Goal: Check status: Check status

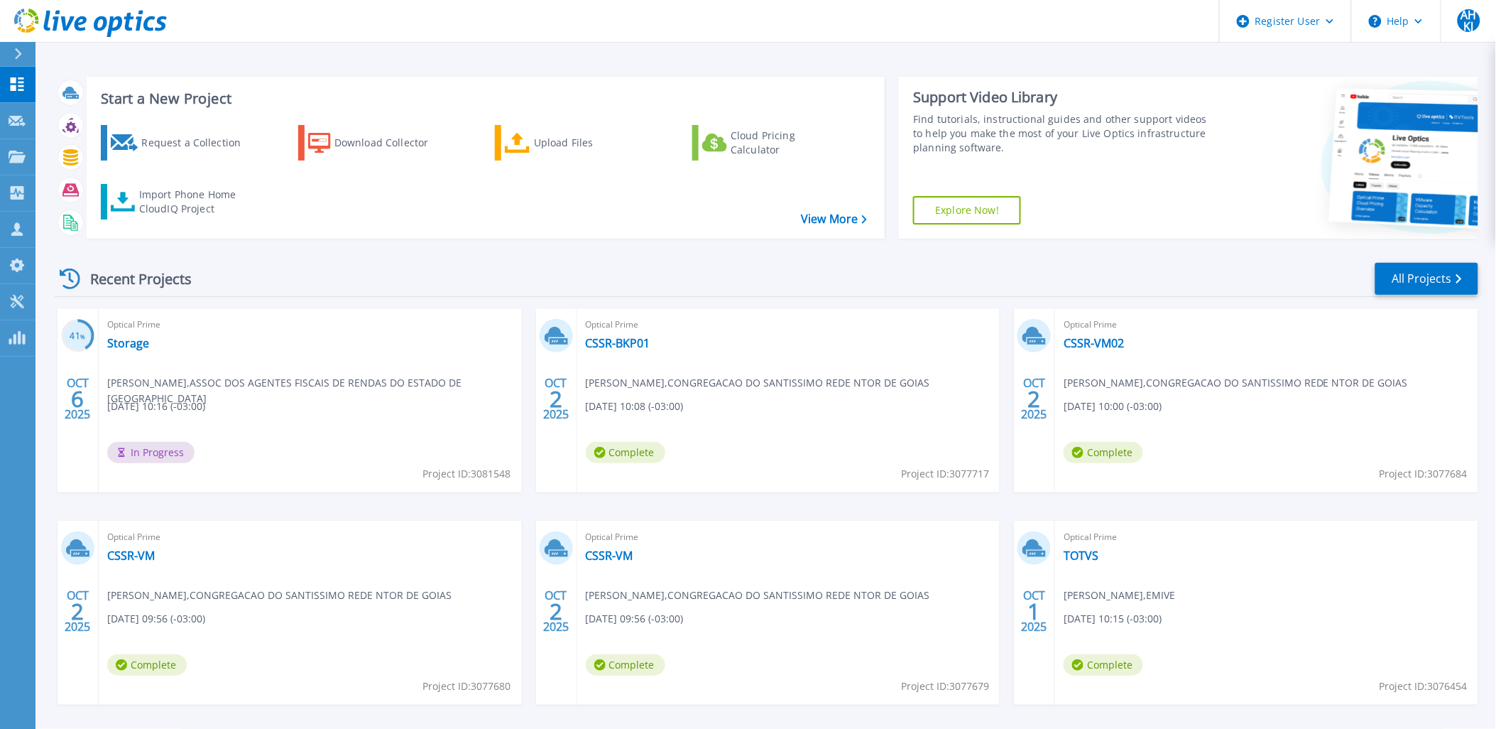
scroll to position [58, 0]
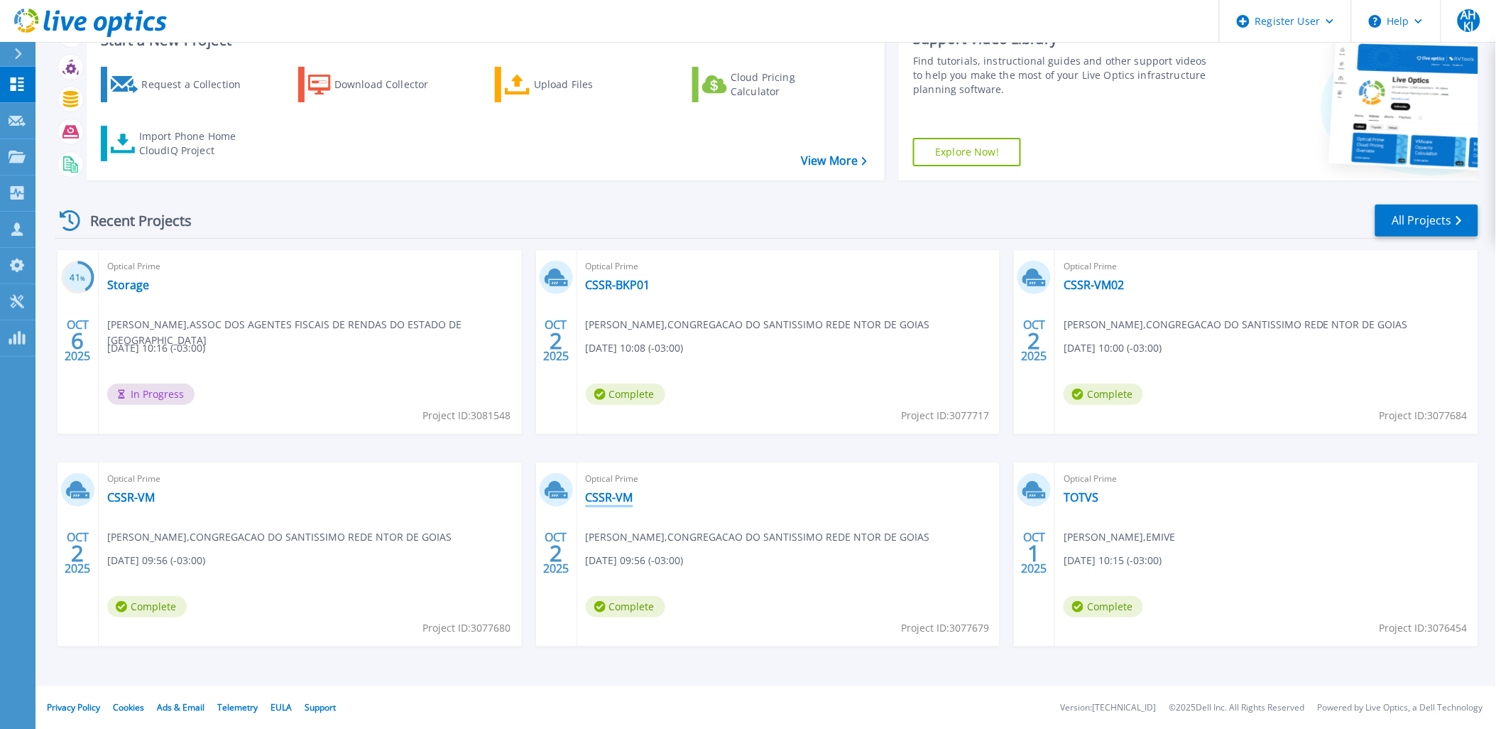
click at [616, 494] on link "CSSR-VM" at bounding box center [610, 497] width 48 height 14
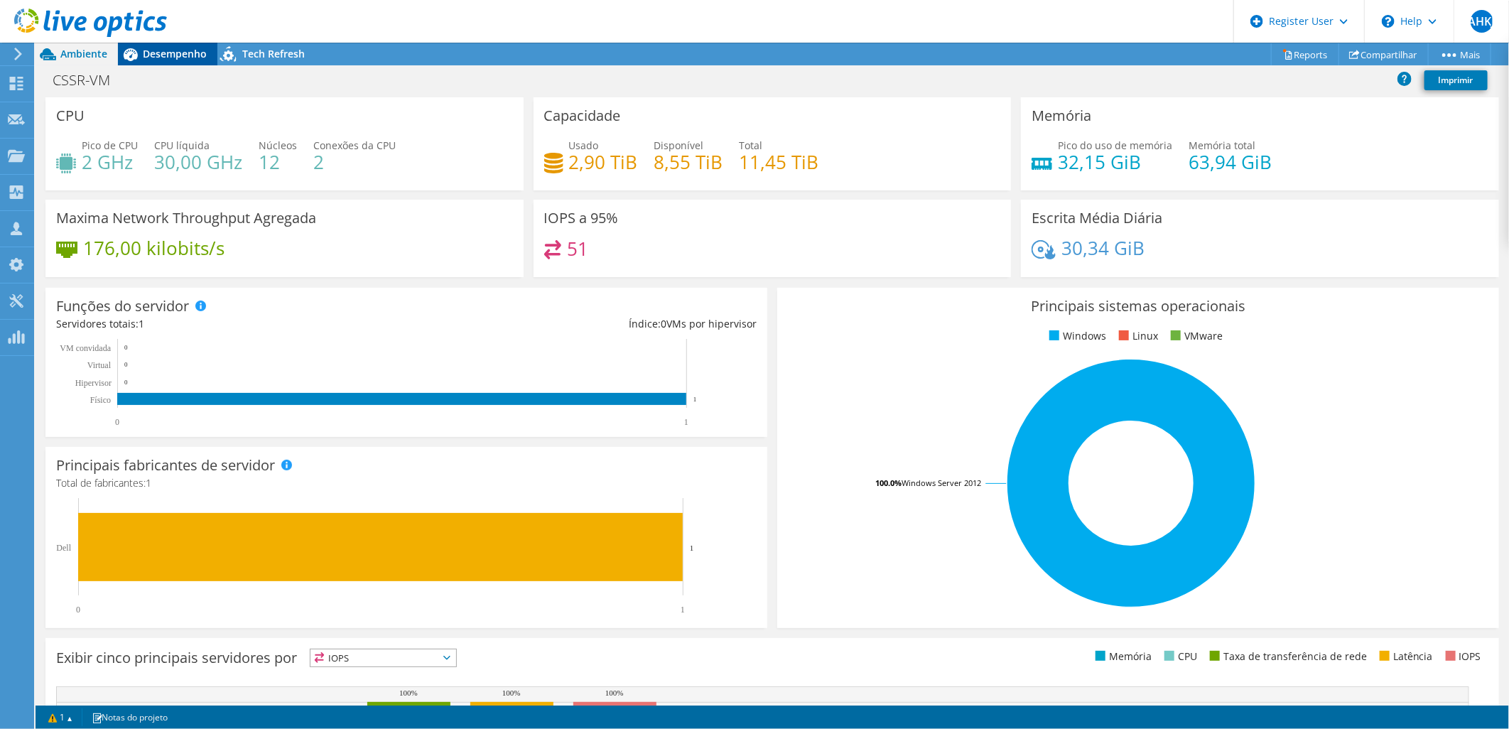
click at [173, 64] on div "Desempenho" at bounding box center [167, 54] width 99 height 23
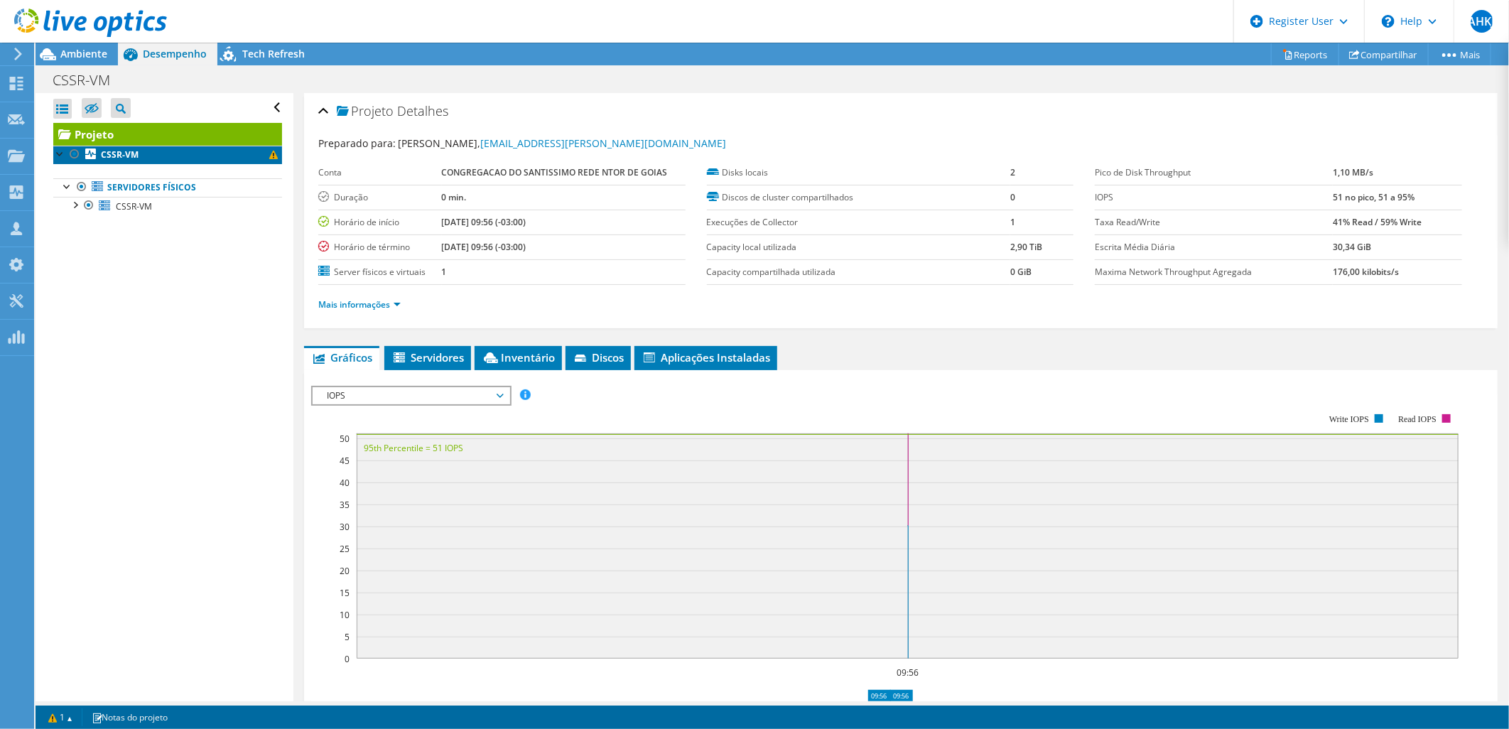
click at [150, 149] on link "CSSR-VM" at bounding box center [167, 155] width 229 height 18
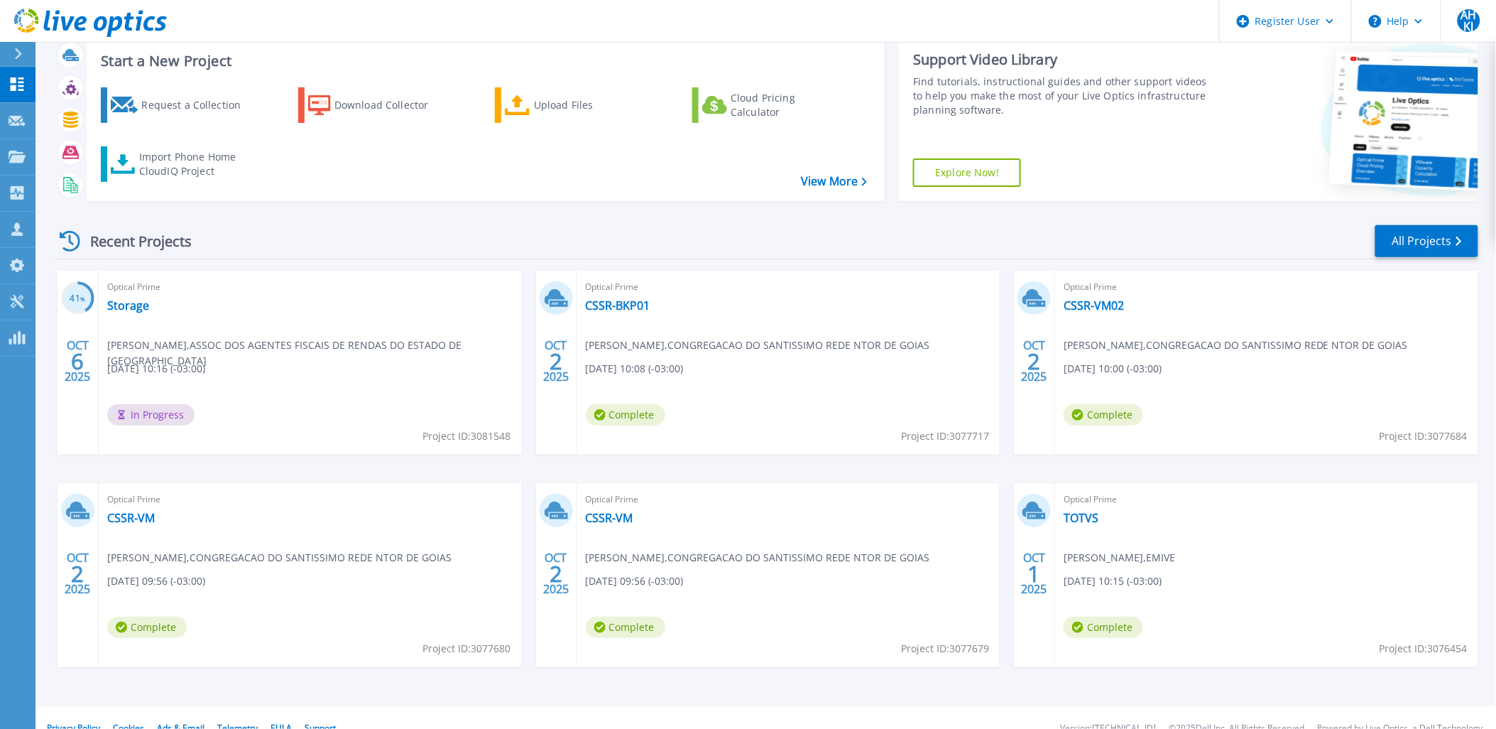
scroll to position [58, 0]
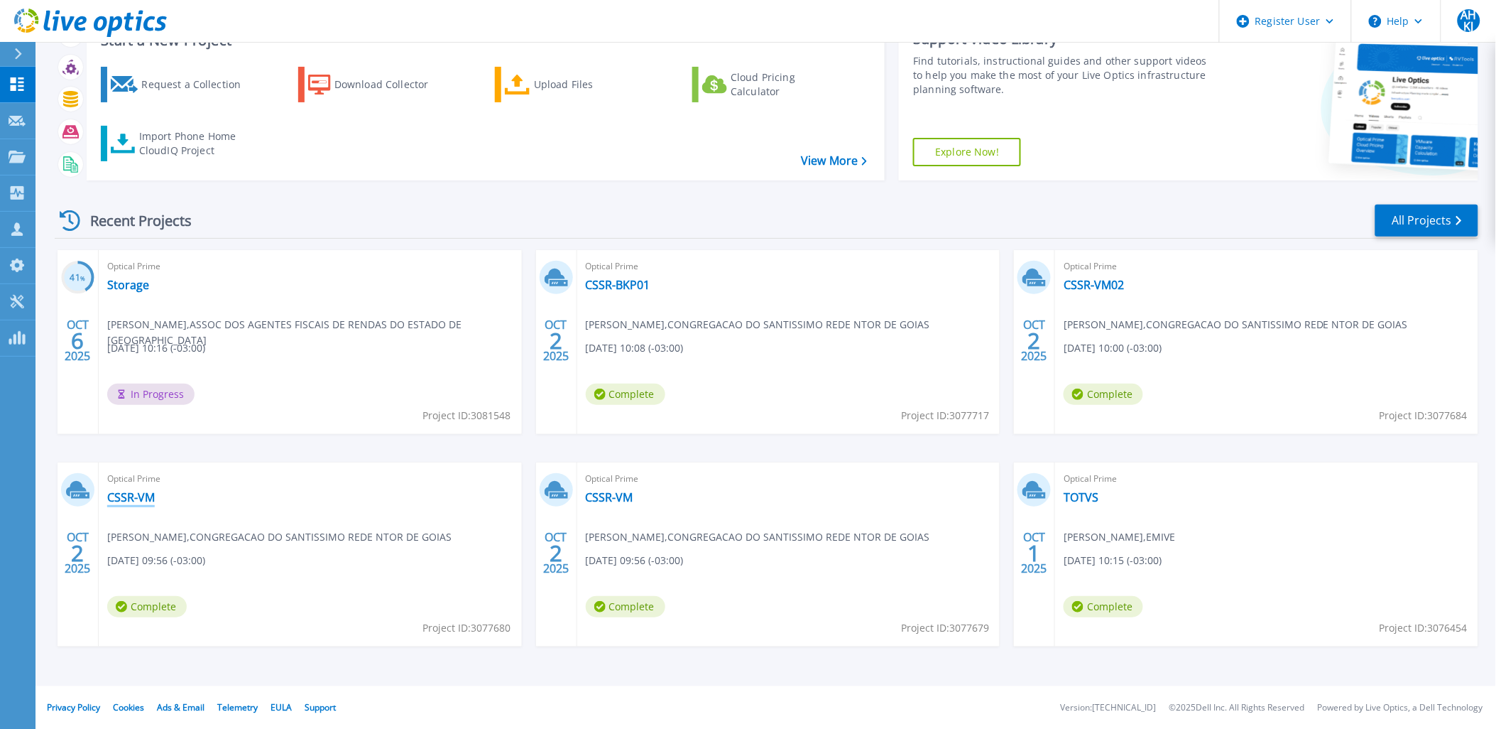
click at [136, 494] on link "CSSR-VM" at bounding box center [131, 497] width 48 height 14
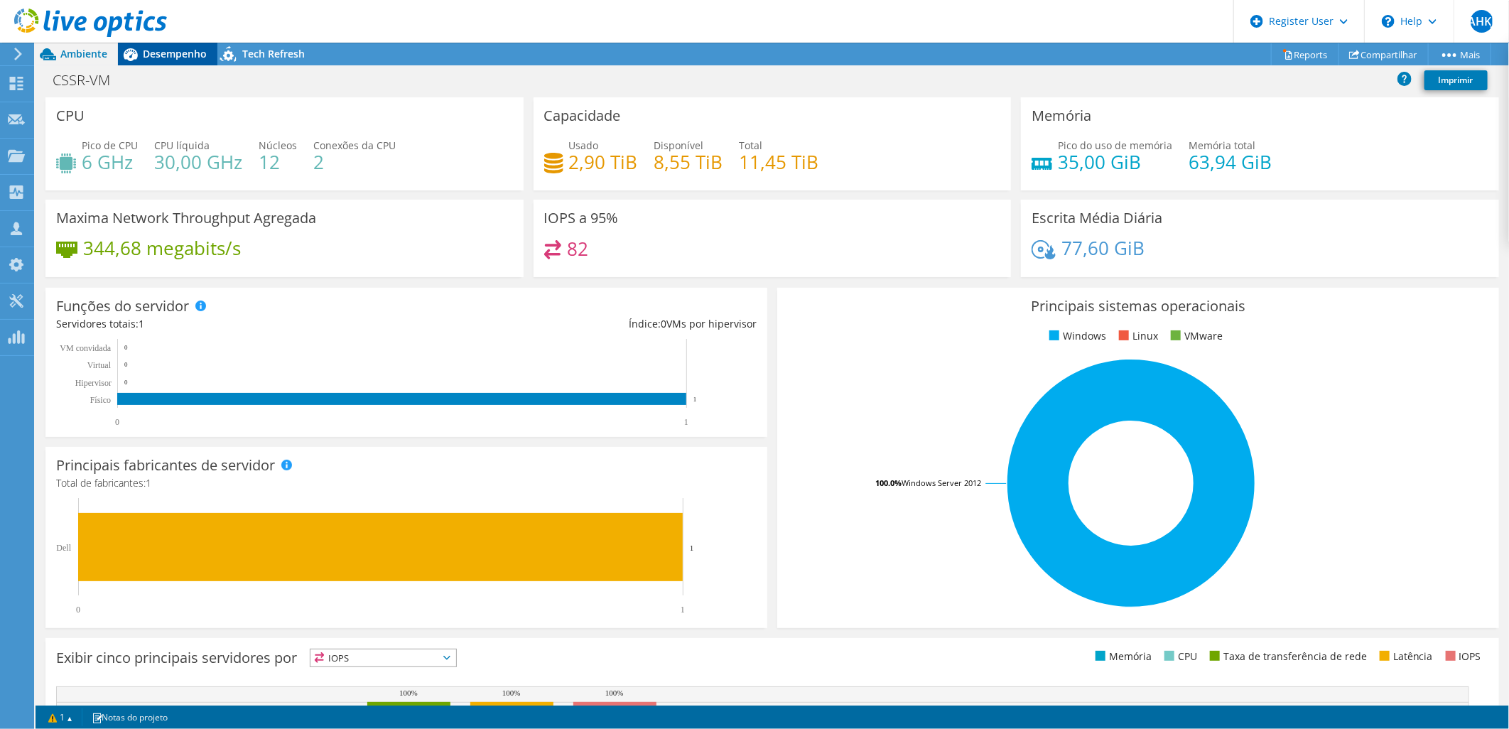
click at [173, 48] on span "Desempenho" at bounding box center [175, 53] width 64 height 13
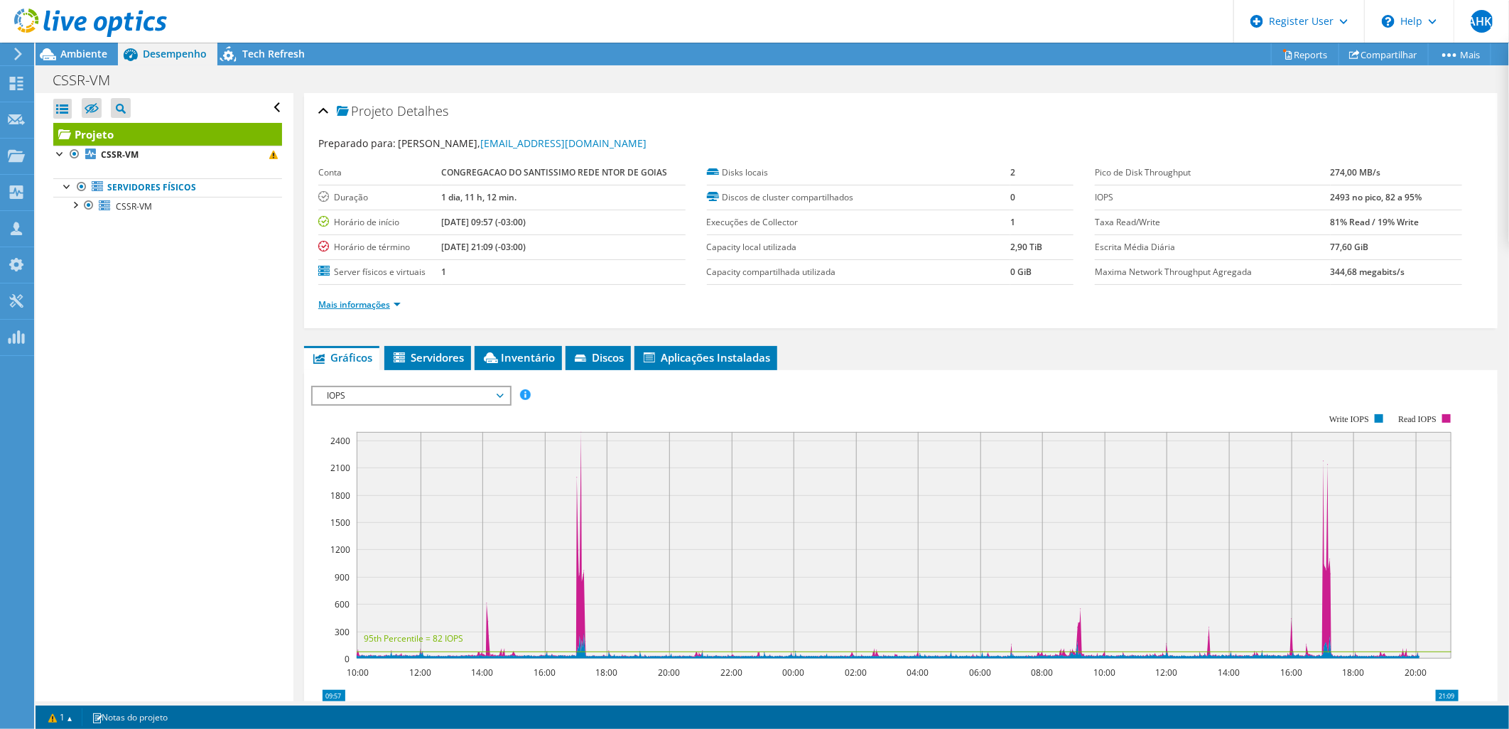
click at [385, 303] on link "Mais informações" at bounding box center [359, 304] width 82 height 12
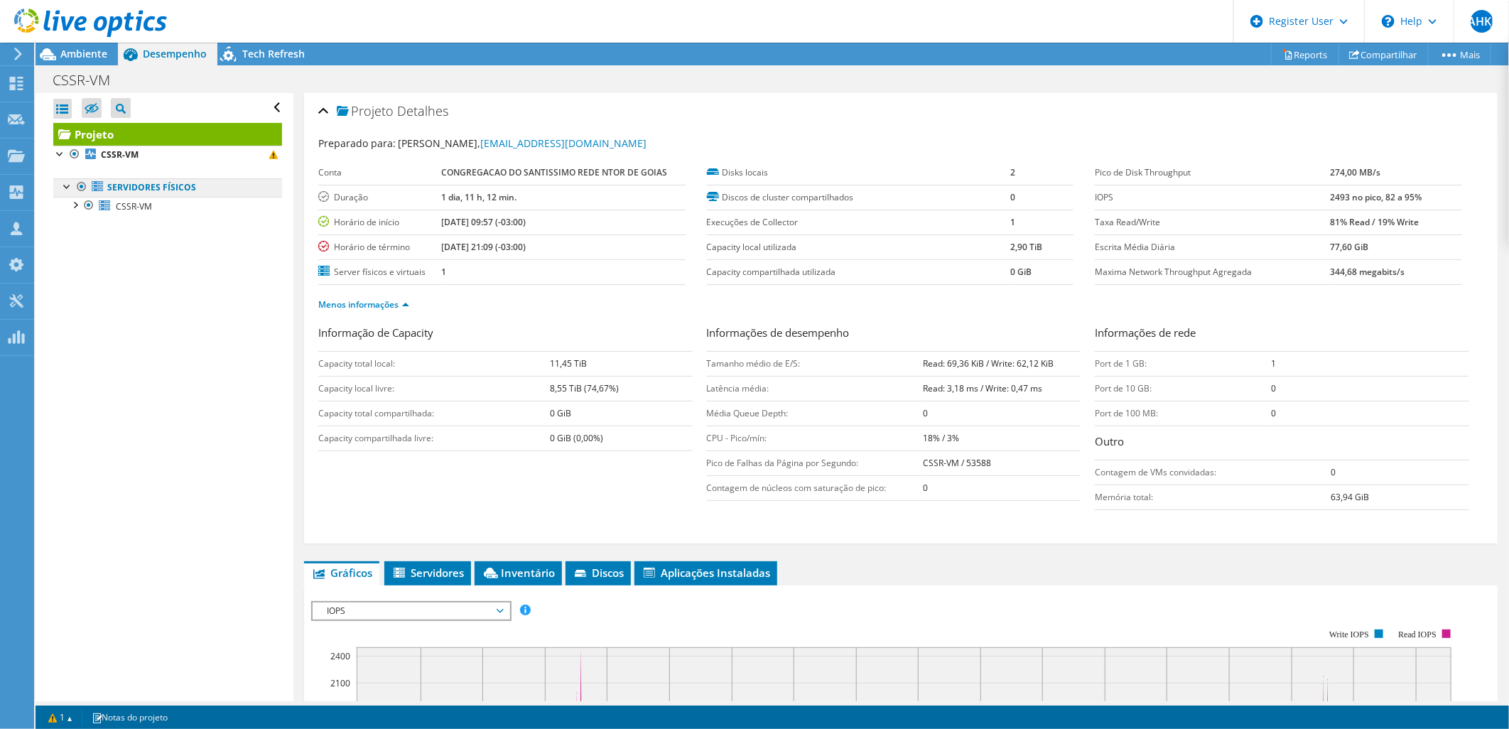
click at [150, 186] on link "Servidores físicos" at bounding box center [167, 187] width 229 height 18
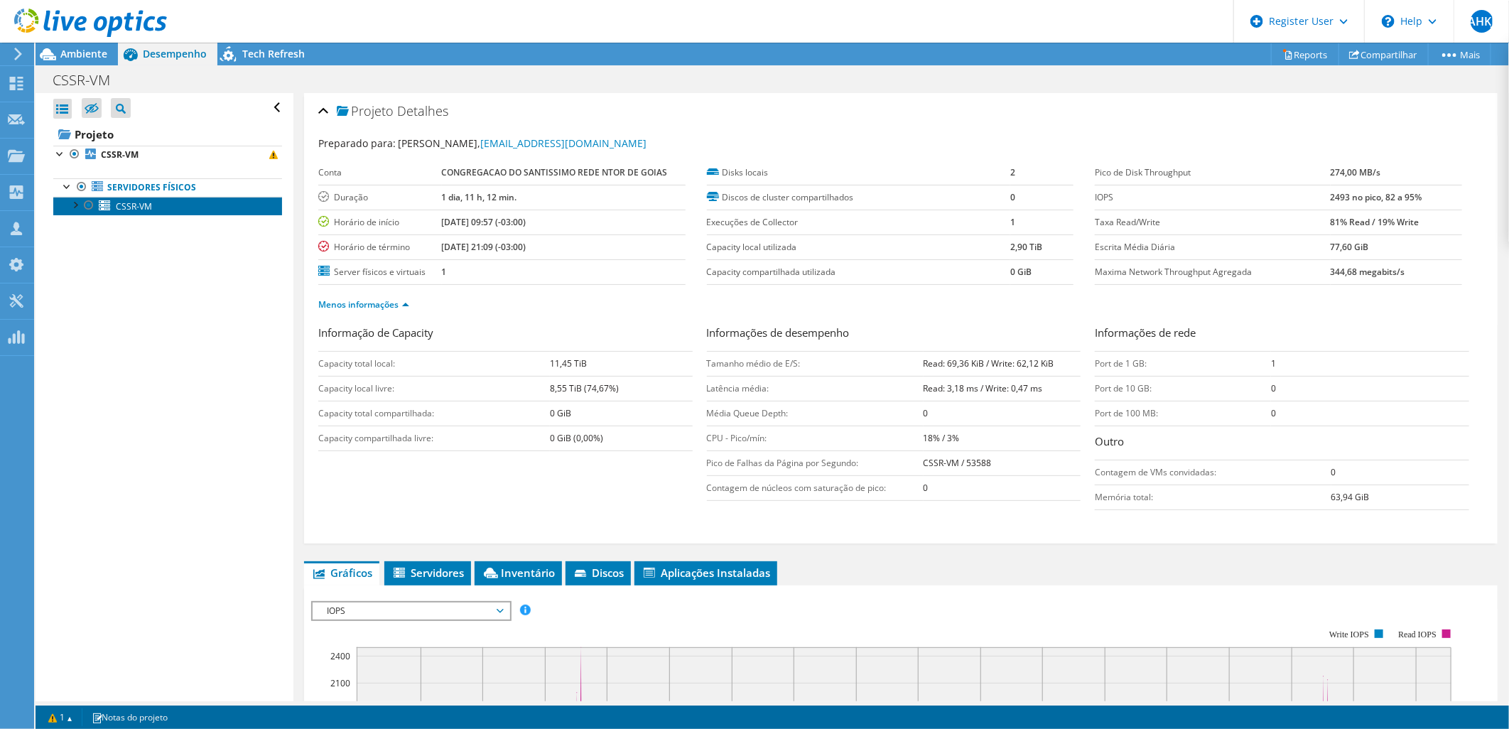
click at [134, 210] on span "CSSR-VM" at bounding box center [134, 206] width 36 height 12
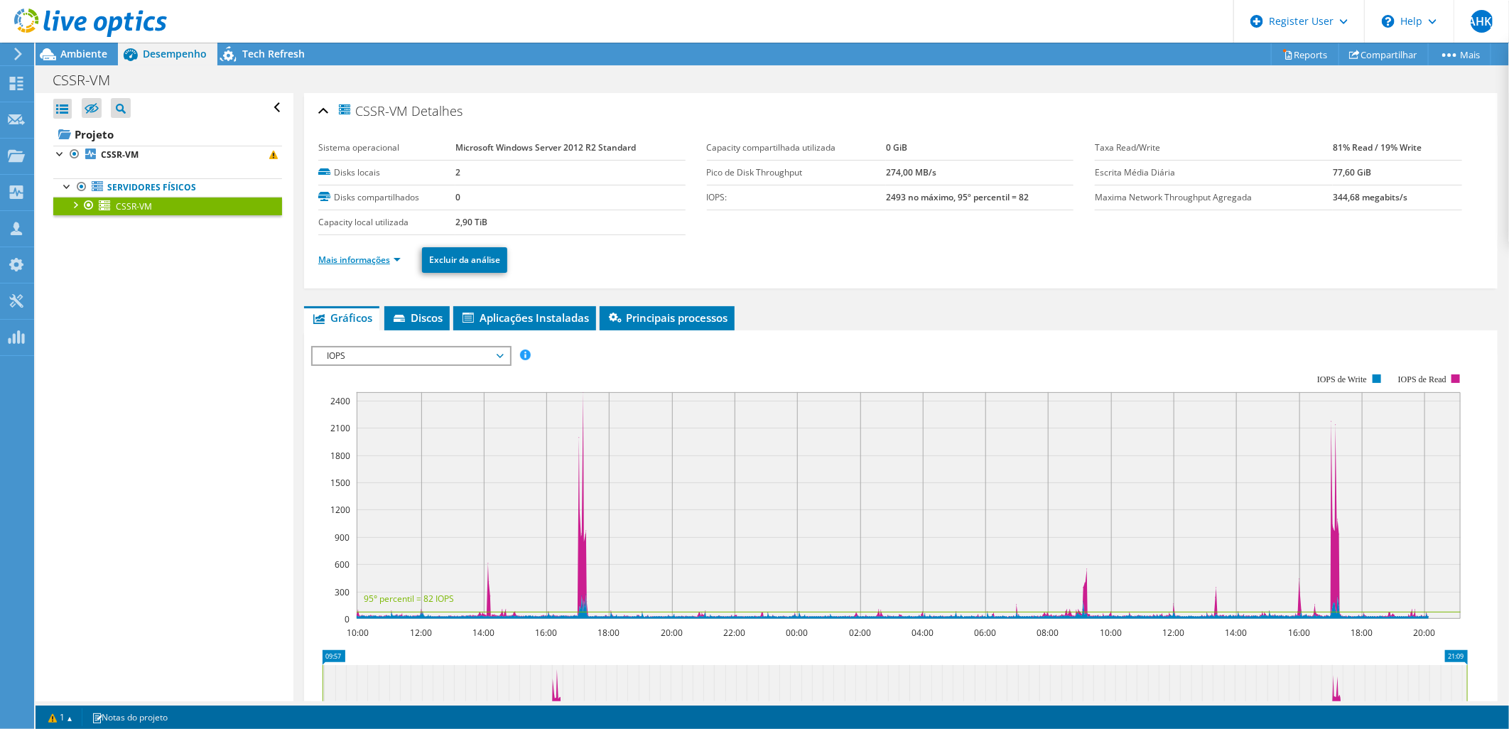
click at [386, 263] on link "Mais informações" at bounding box center [359, 260] width 82 height 12
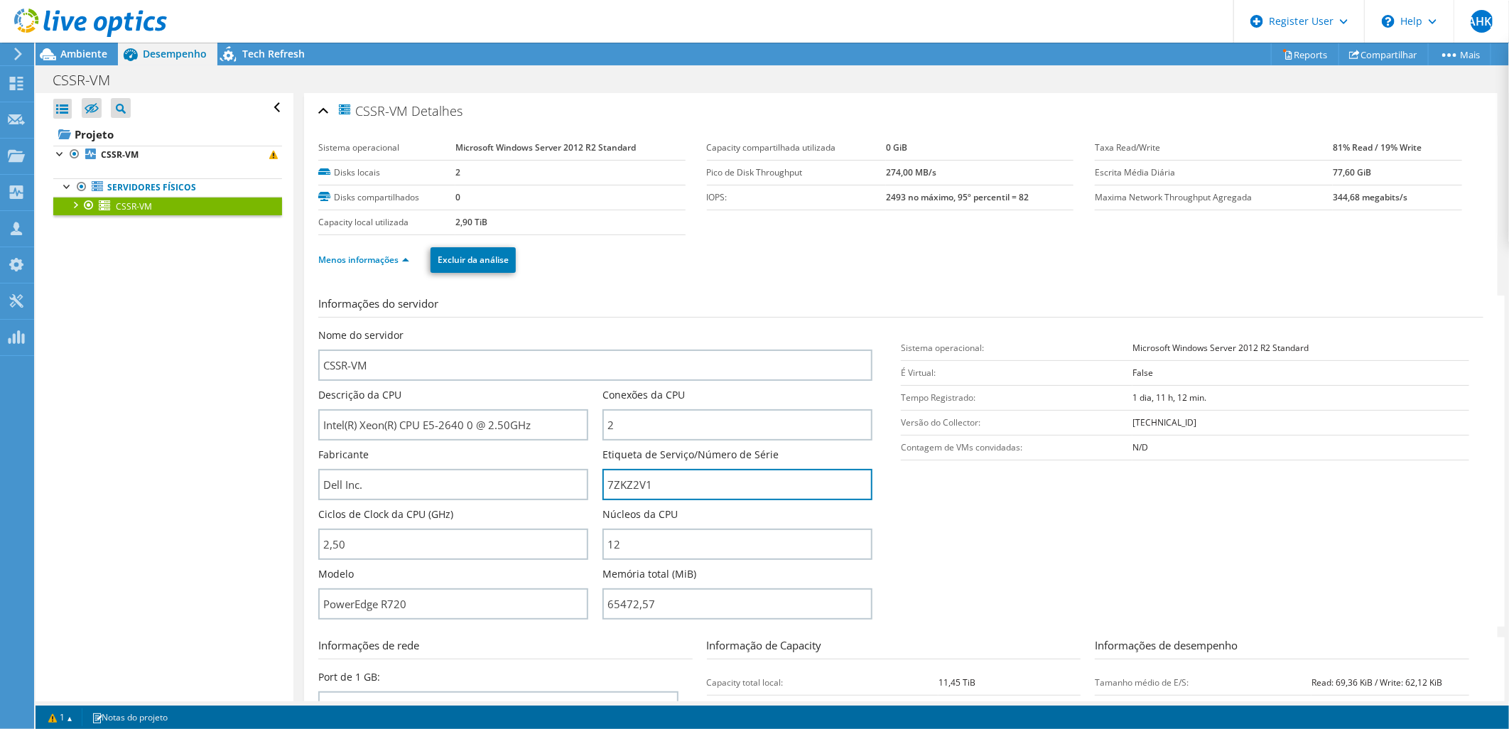
drag, startPoint x: 656, startPoint y: 481, endPoint x: 584, endPoint y: 481, distance: 71.7
click at [584, 328] on div "Nome do servidor CSSR-VM Descrição da CPU Intel(R) Xeon(R) CPU E5-2640 0 @ 2.50…" at bounding box center [602, 328] width 568 height 0
drag, startPoint x: 81, startPoint y: 55, endPoint x: 99, endPoint y: 77, distance: 28.2
click at [81, 55] on span "Ambiente" at bounding box center [83, 53] width 47 height 13
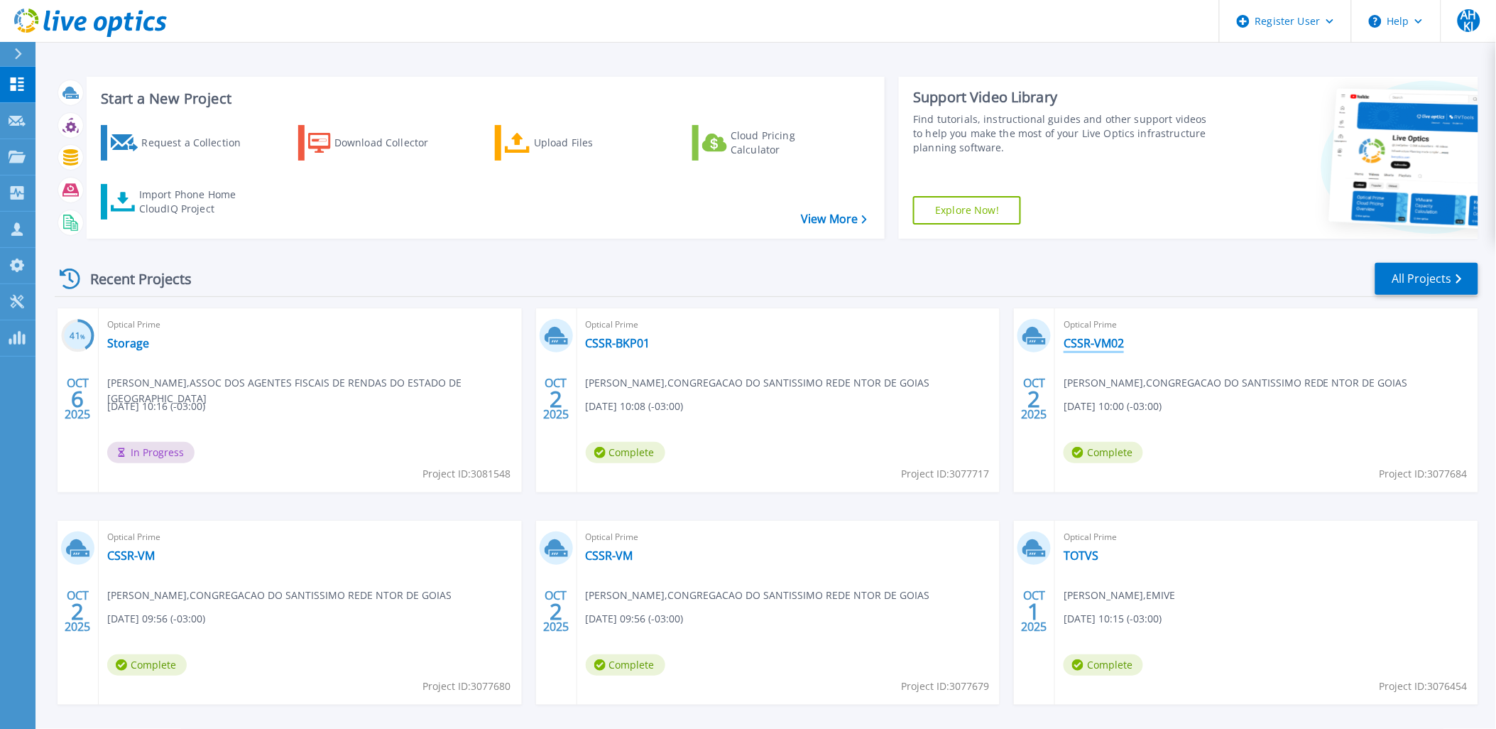
click at [1094, 344] on link "CSSR-VM02" at bounding box center [1094, 343] width 60 height 14
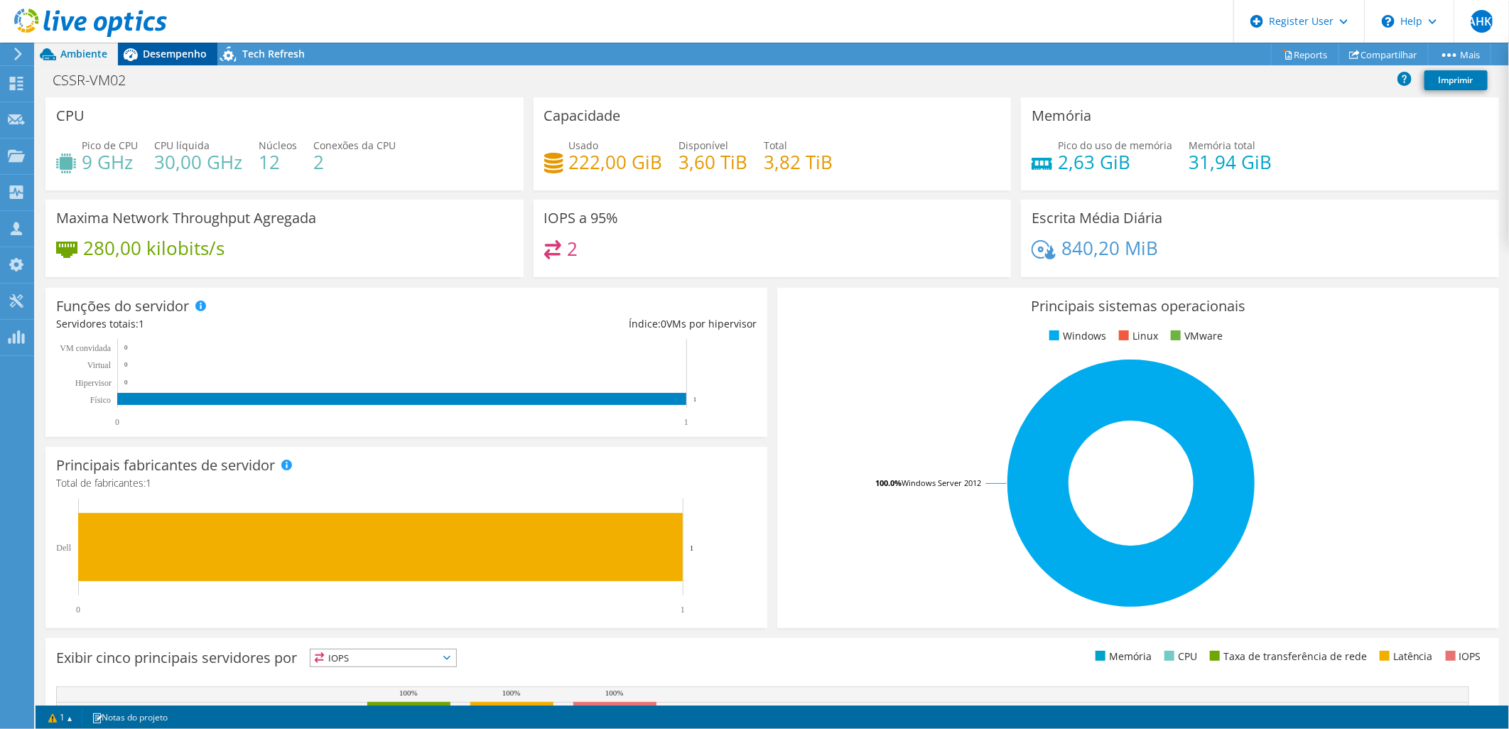
click at [180, 58] on span "Desempenho" at bounding box center [175, 53] width 64 height 13
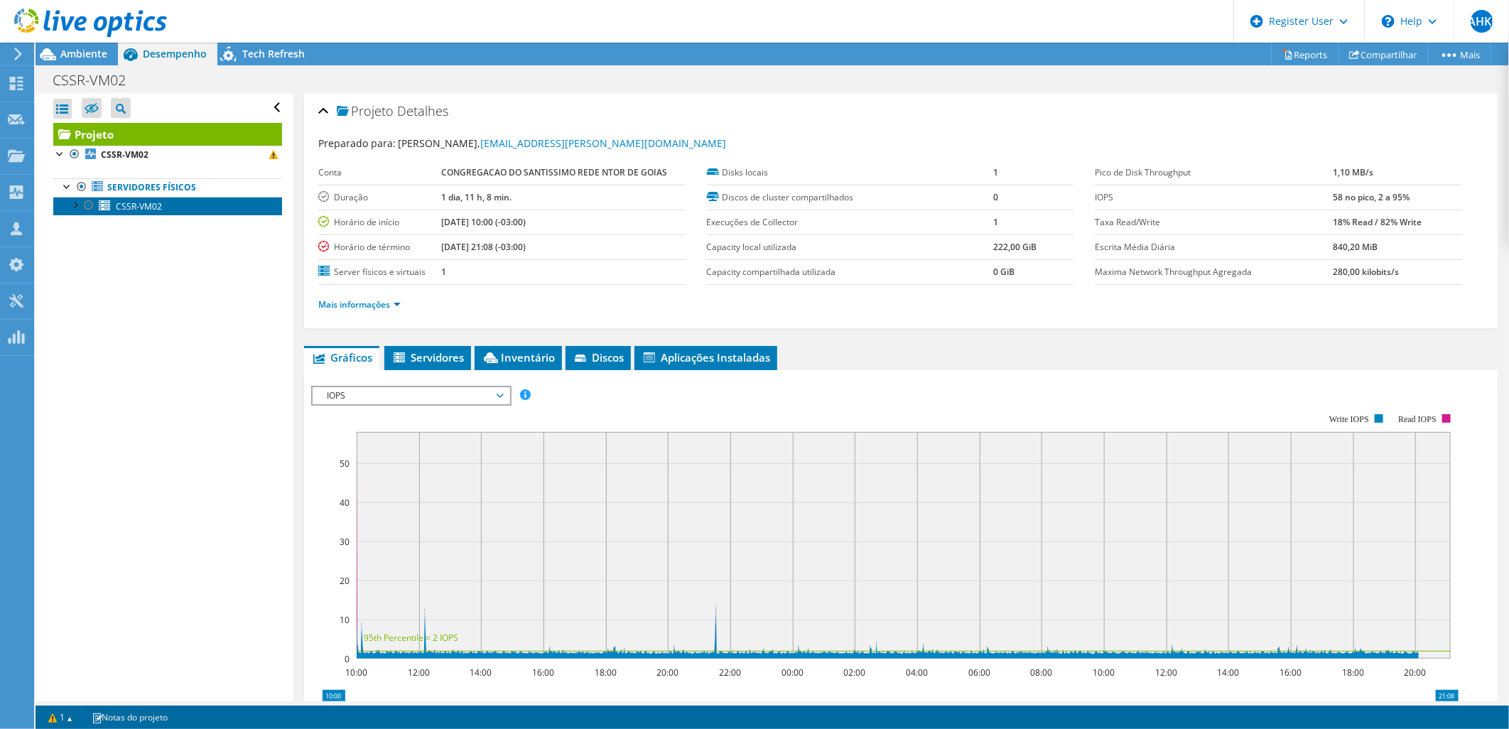
click at [151, 205] on span "CSSR-VM02" at bounding box center [139, 206] width 46 height 12
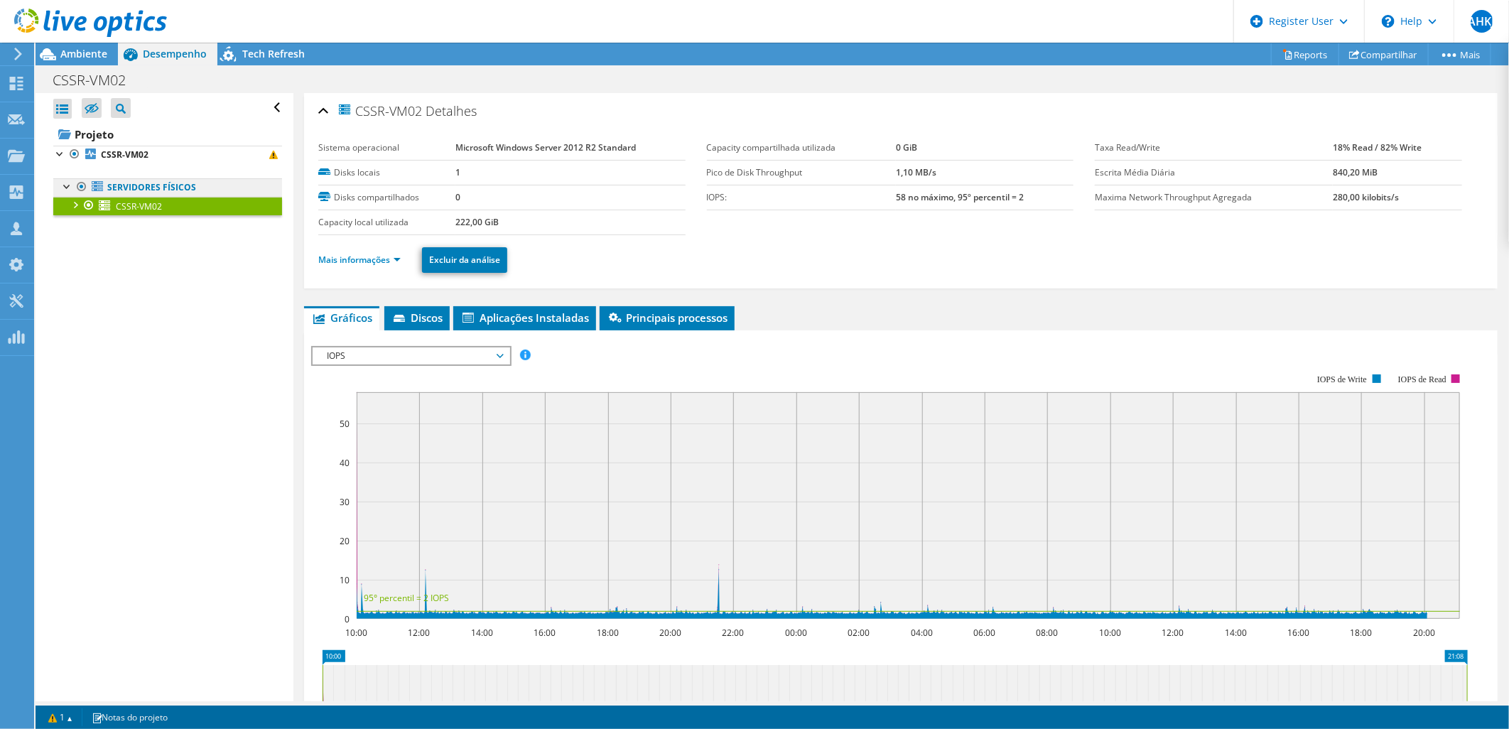
click at [192, 187] on link "Servidores físicos" at bounding box center [167, 187] width 229 height 18
click at [351, 254] on link "Mais informações" at bounding box center [359, 260] width 82 height 12
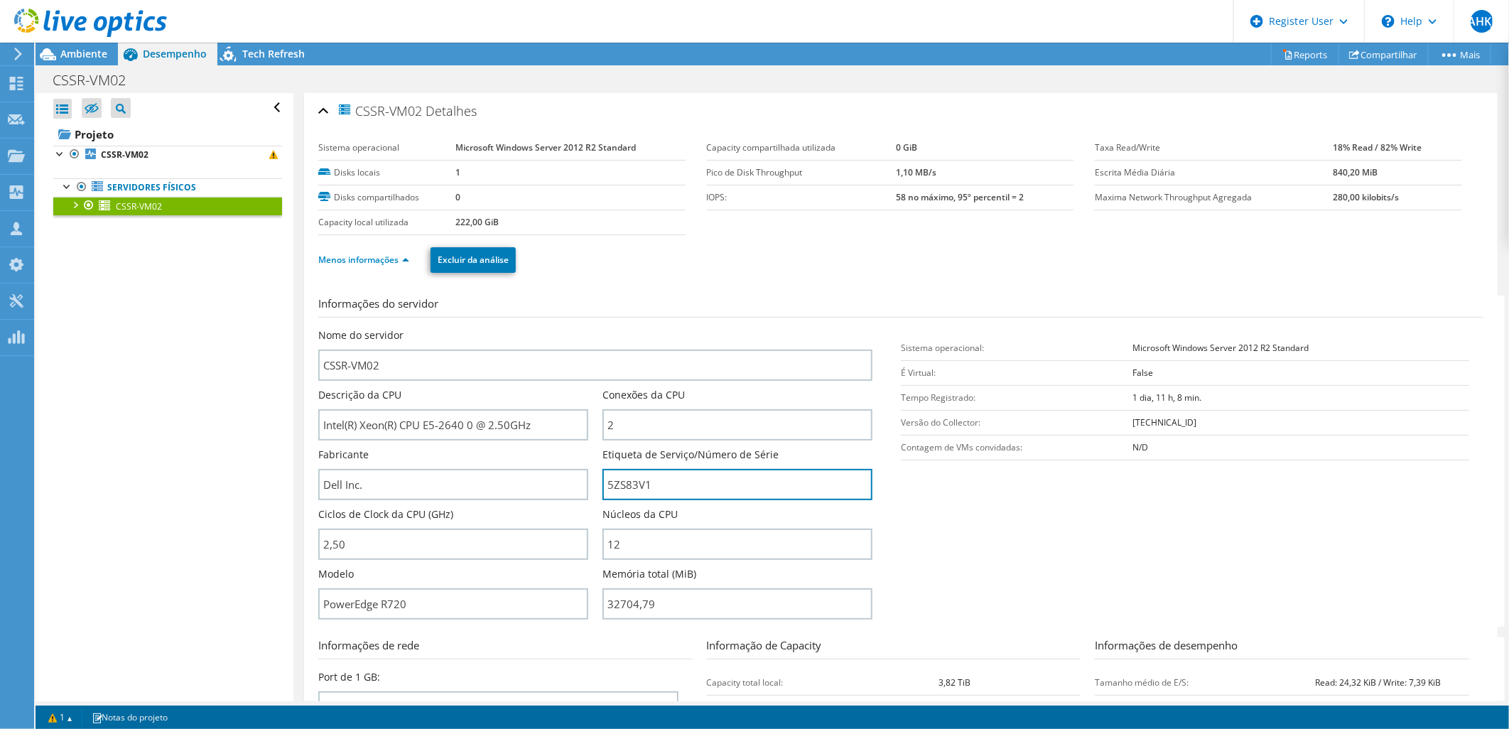
drag, startPoint x: 651, startPoint y: 484, endPoint x: 591, endPoint y: 484, distance: 59.7
click at [591, 328] on div "Nome do servidor CSSR-VM02 Descrição da CPU Intel(R) Xeon(R) CPU E5-2640 0 @ 2.…" at bounding box center [602, 328] width 568 height 0
click at [80, 50] on span "Ambiente" at bounding box center [83, 53] width 47 height 13
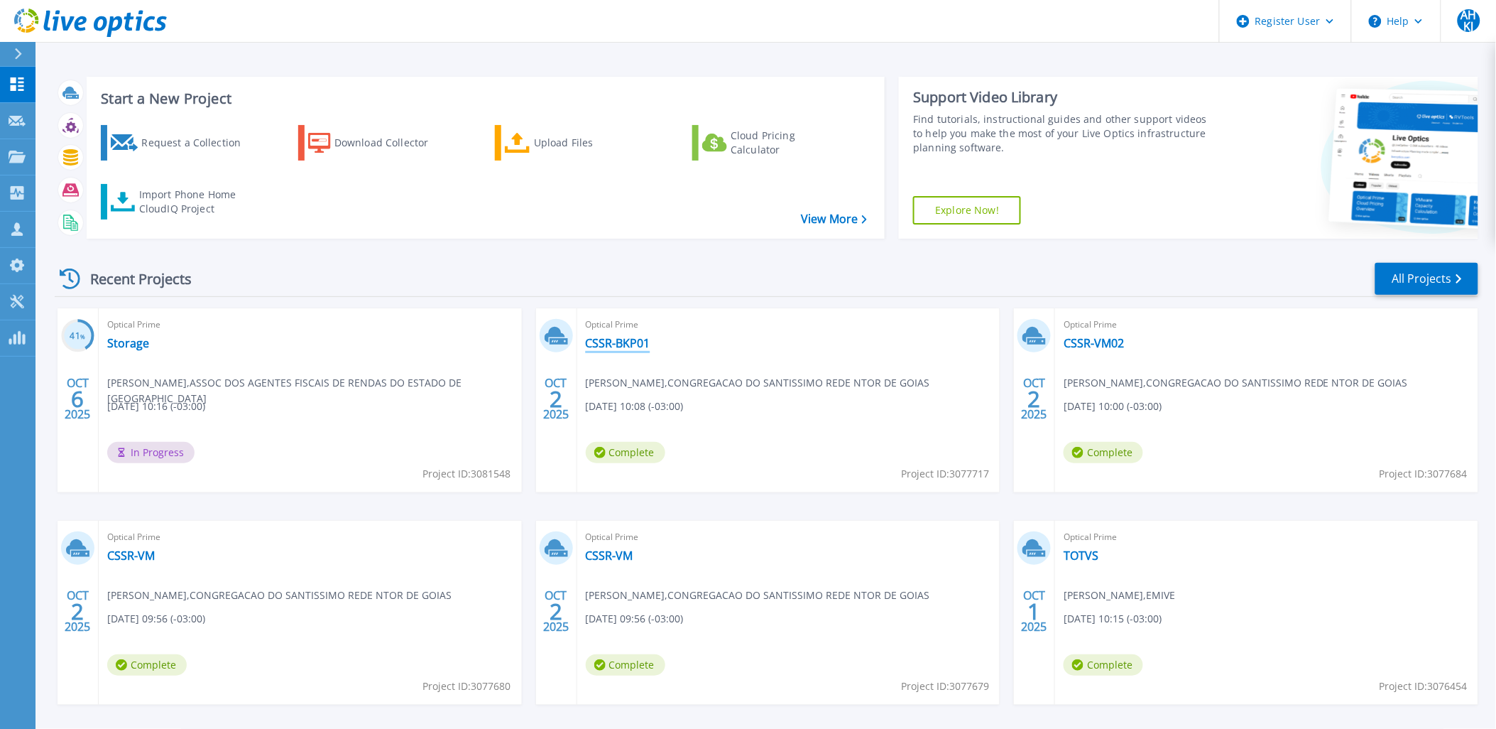
click at [631, 343] on link "CSSR-BKP01" at bounding box center [618, 343] width 65 height 14
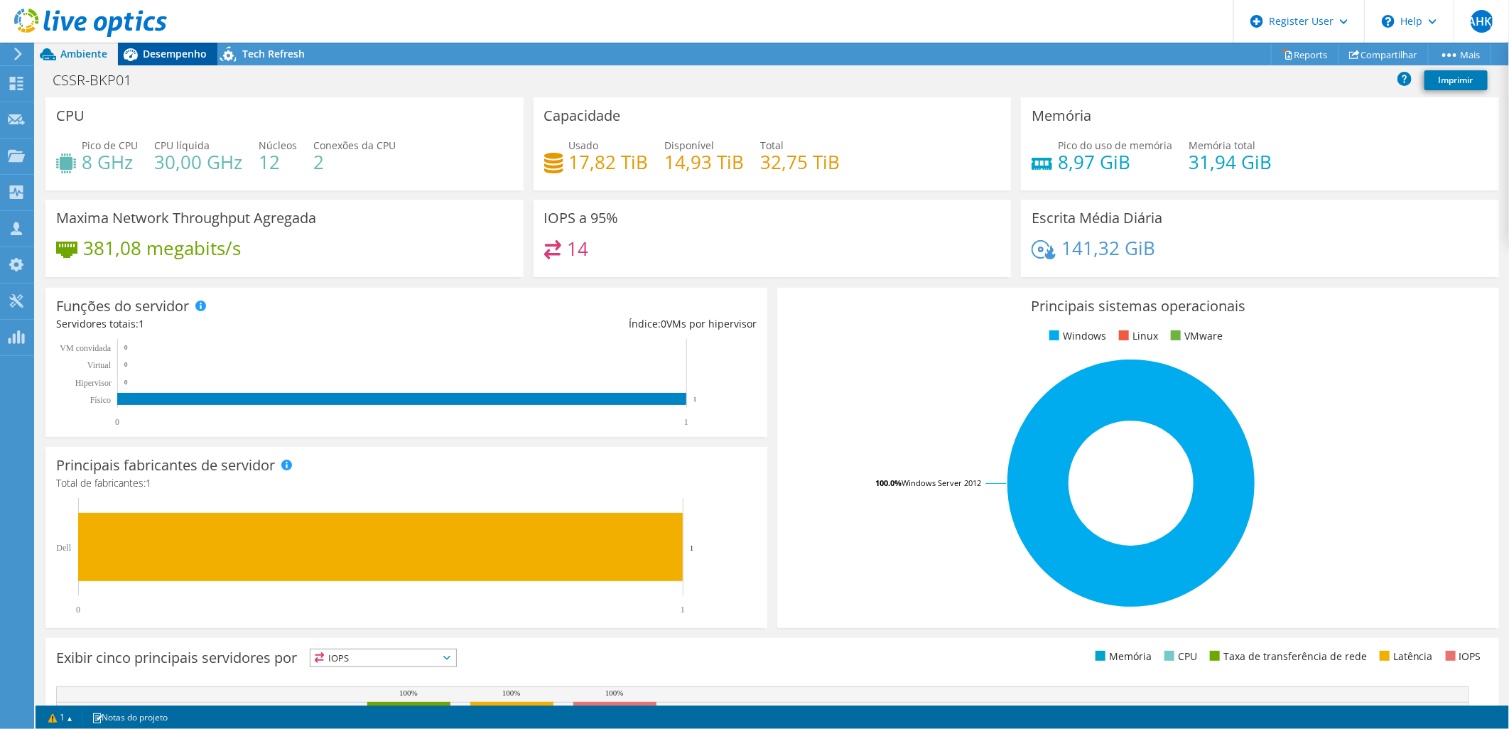
click at [165, 50] on span "Desempenho" at bounding box center [175, 53] width 64 height 13
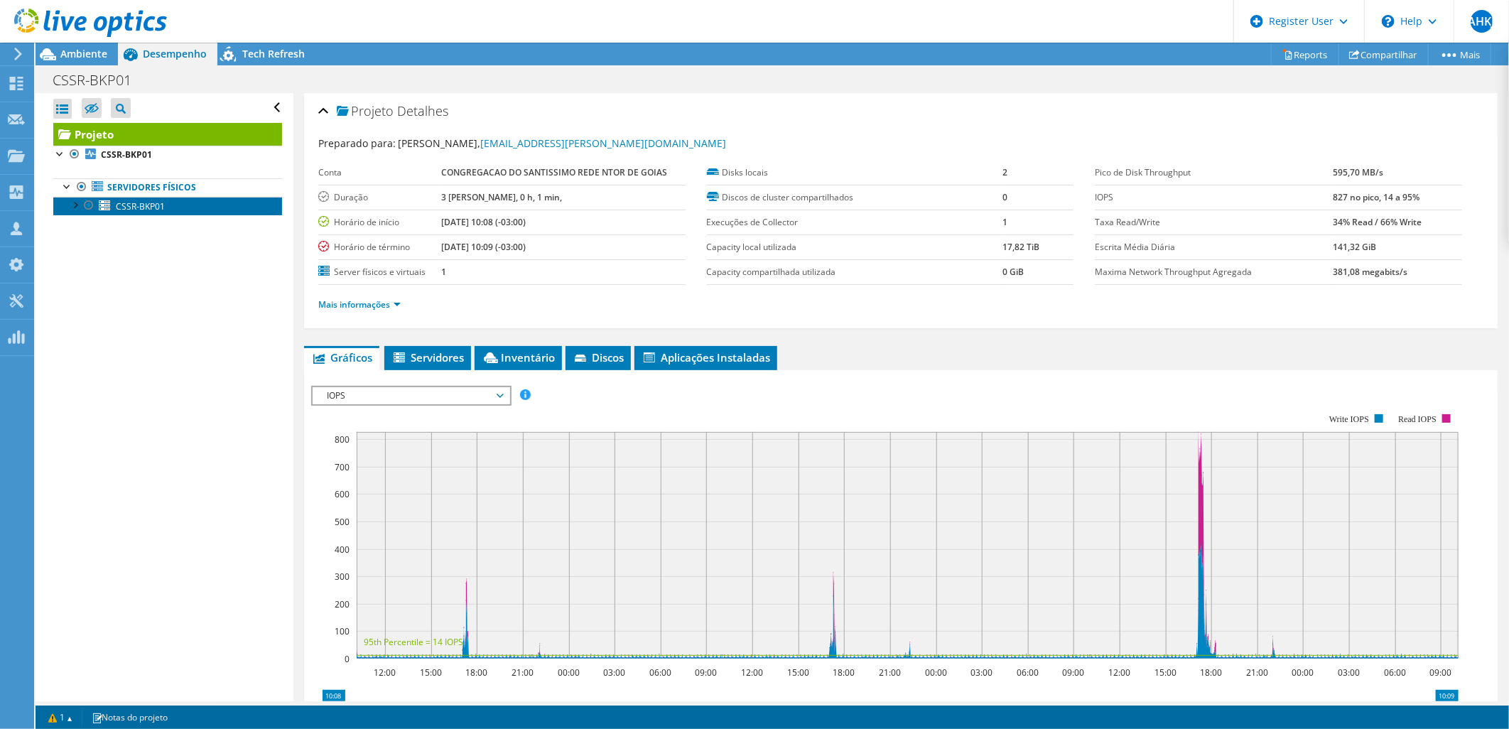
click at [143, 202] on span "CSSR-BKP01" at bounding box center [140, 206] width 49 height 12
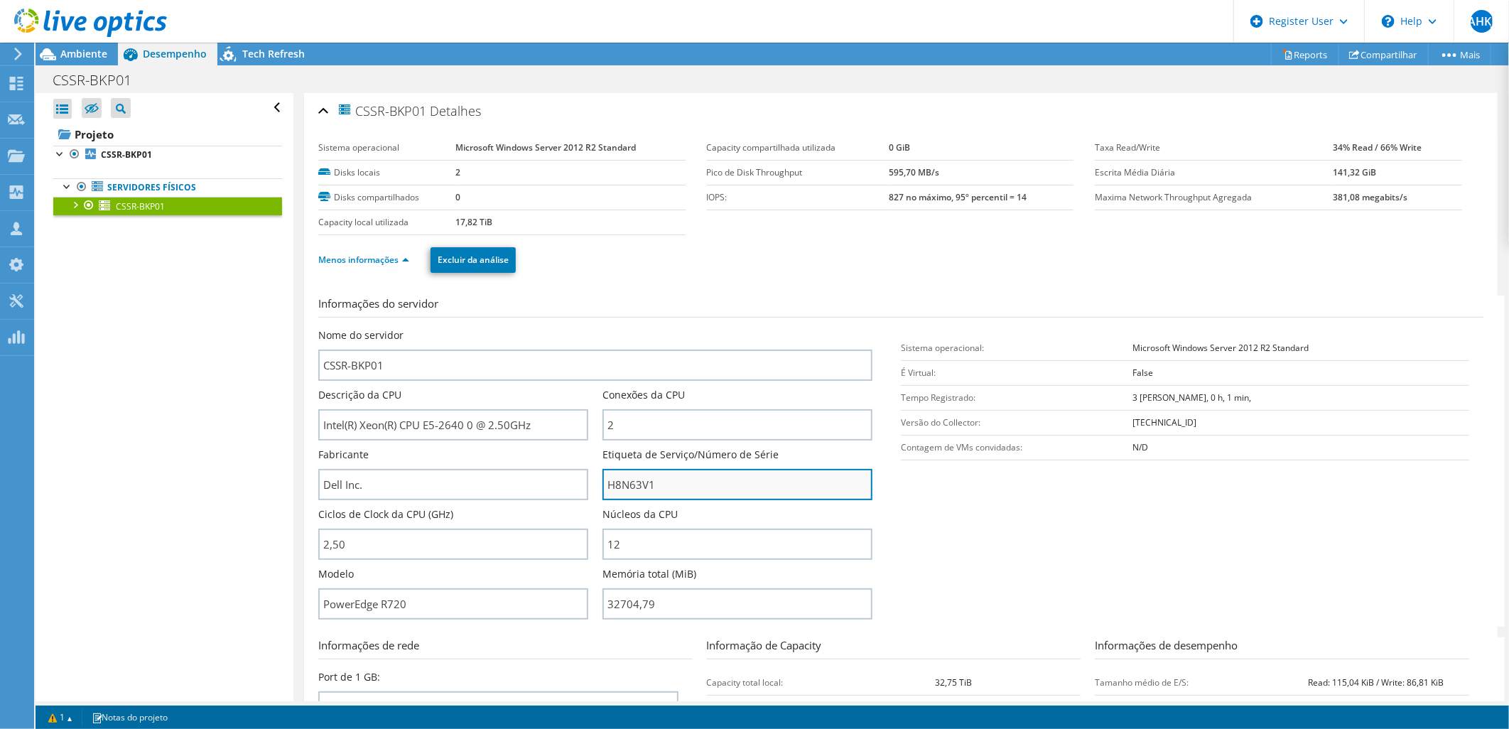
drag, startPoint x: 659, startPoint y: 477, endPoint x: 601, endPoint y: 478, distance: 58.2
click at [602, 478] on input "H8N63V1" at bounding box center [737, 484] width 270 height 31
drag, startPoint x: 128, startPoint y: 185, endPoint x: 129, endPoint y: 167, distance: 17.8
click at [128, 185] on link "Servidores físicos" at bounding box center [167, 187] width 229 height 18
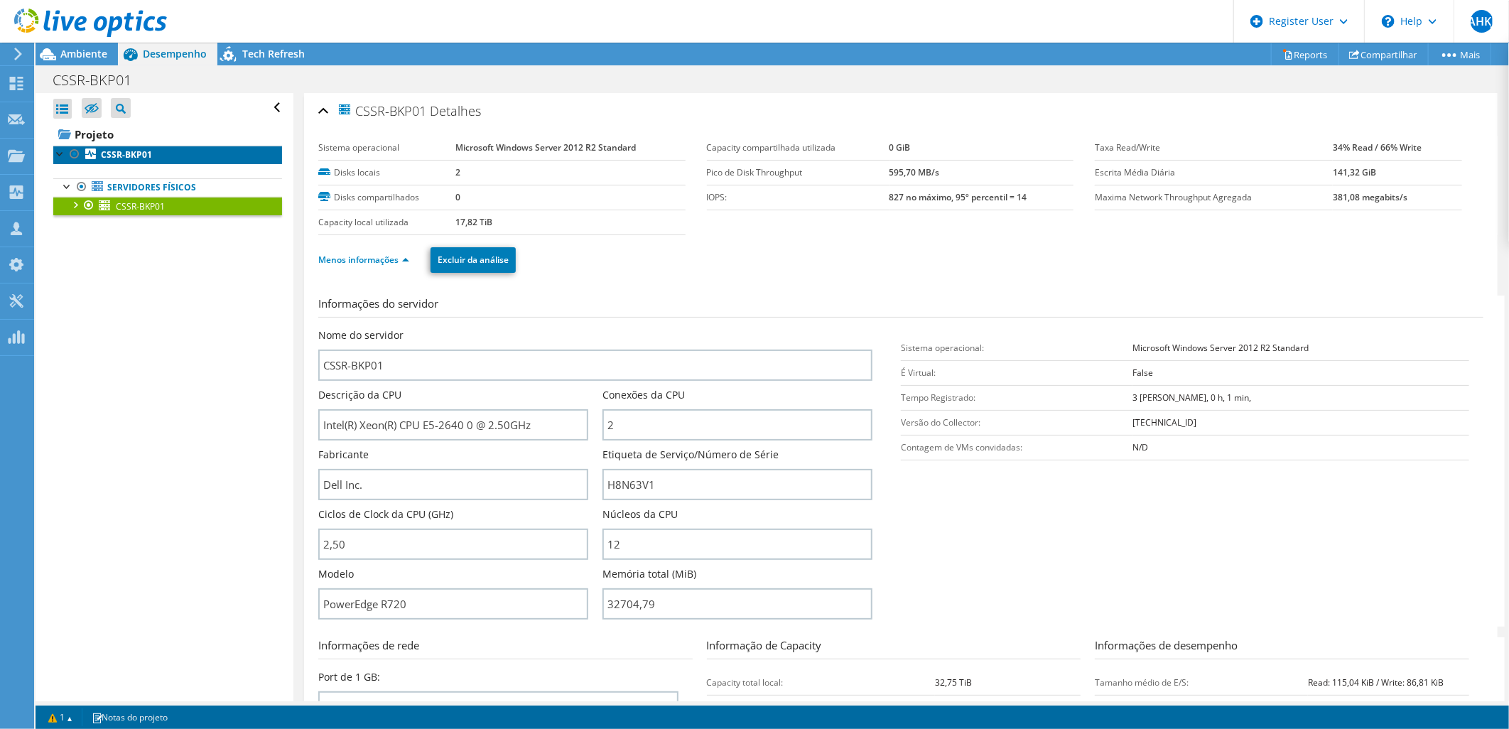
click at [129, 151] on b "CSSR-BKP01" at bounding box center [126, 154] width 51 height 12
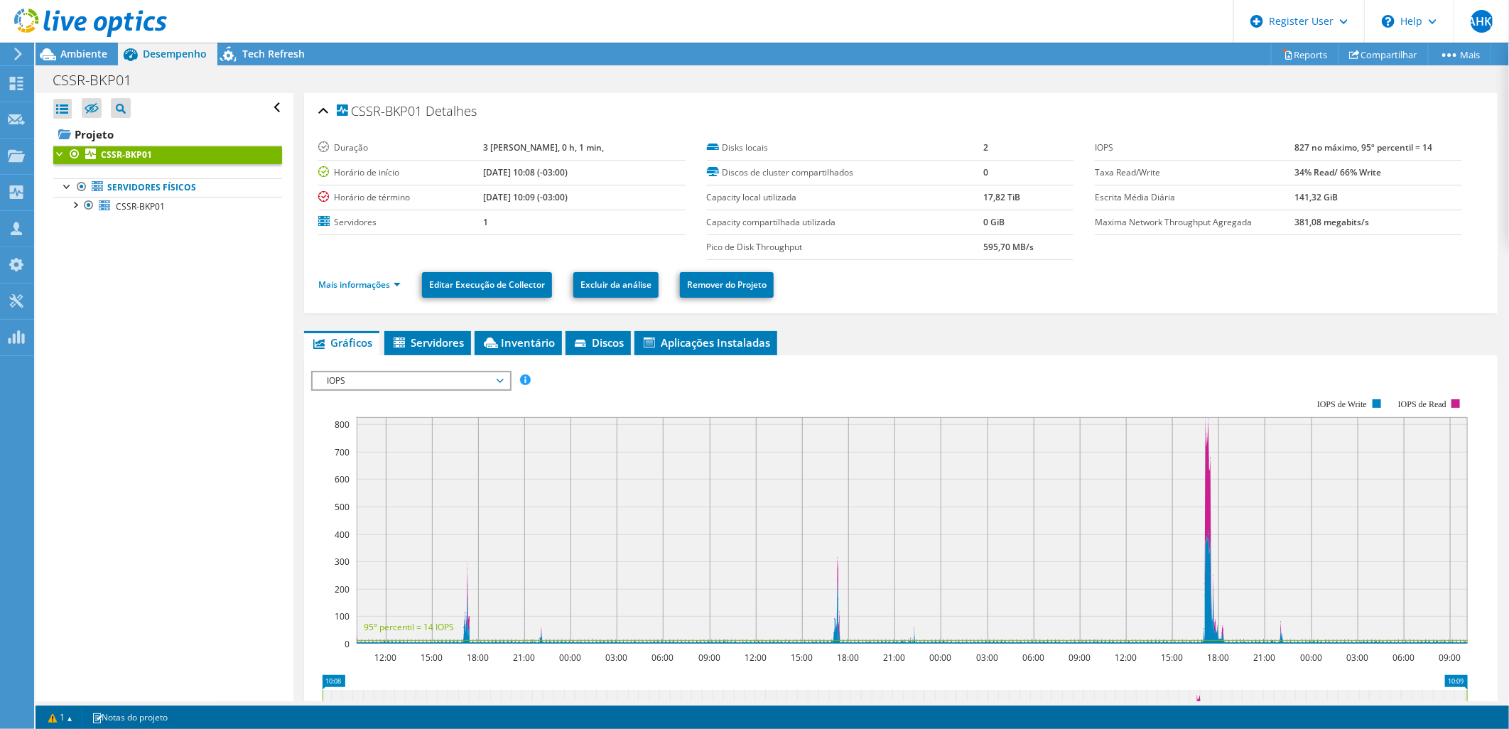
drag, startPoint x: 90, startPoint y: 54, endPoint x: 87, endPoint y: 68, distance: 14.5
click at [90, 54] on span "Ambiente" at bounding box center [83, 53] width 47 height 13
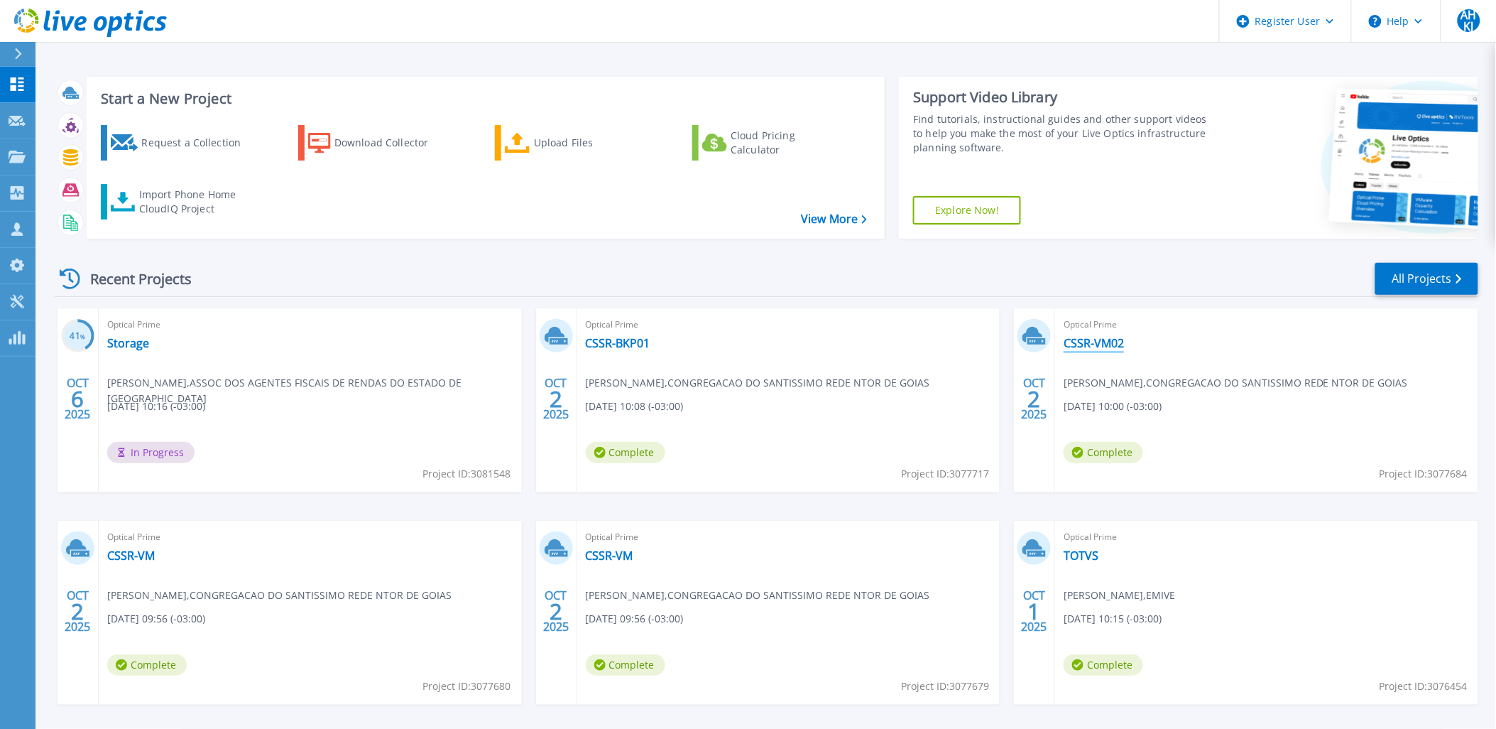
click at [1085, 345] on link "CSSR-VM02" at bounding box center [1094, 343] width 60 height 14
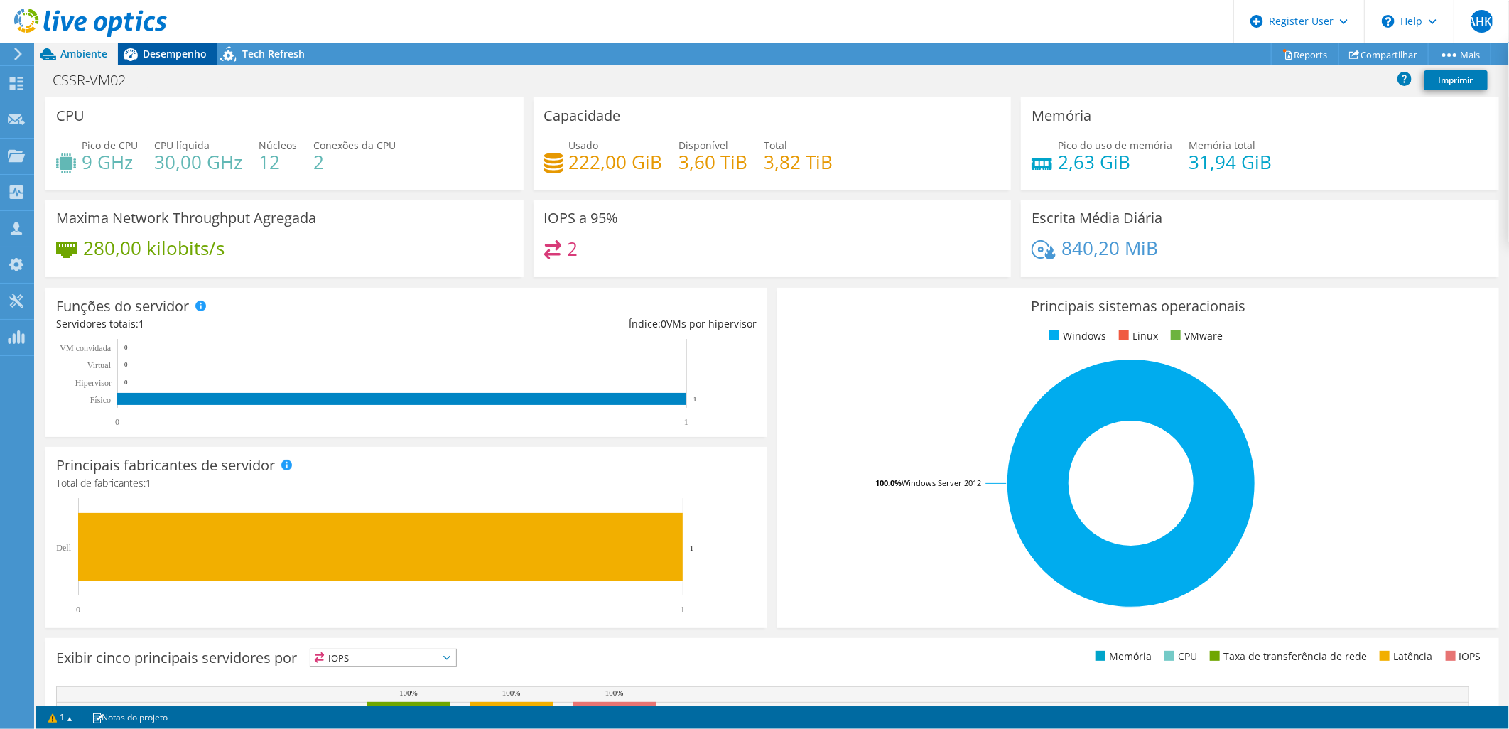
click at [176, 54] on span "Desempenho" at bounding box center [175, 53] width 64 height 13
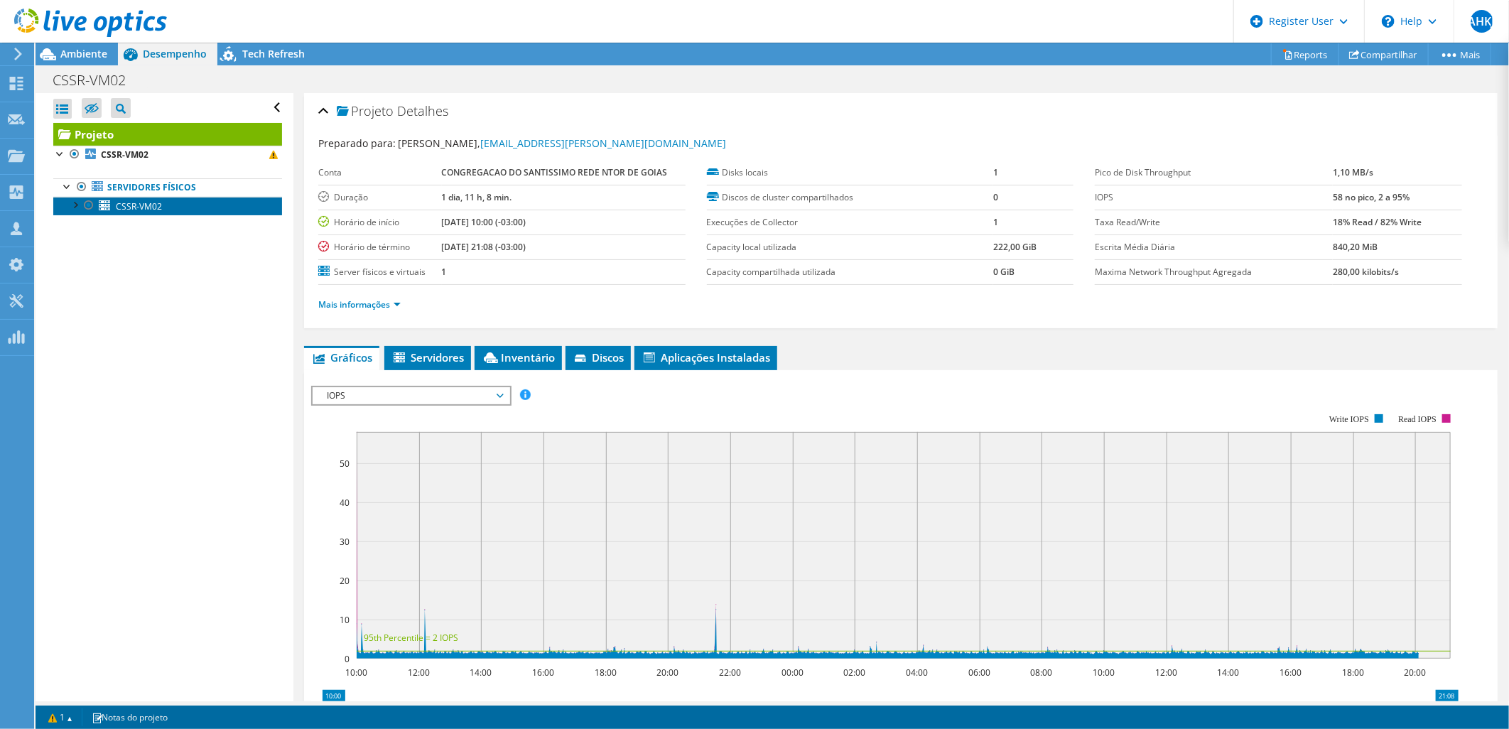
click at [143, 207] on span "CSSR-VM02" at bounding box center [139, 206] width 46 height 12
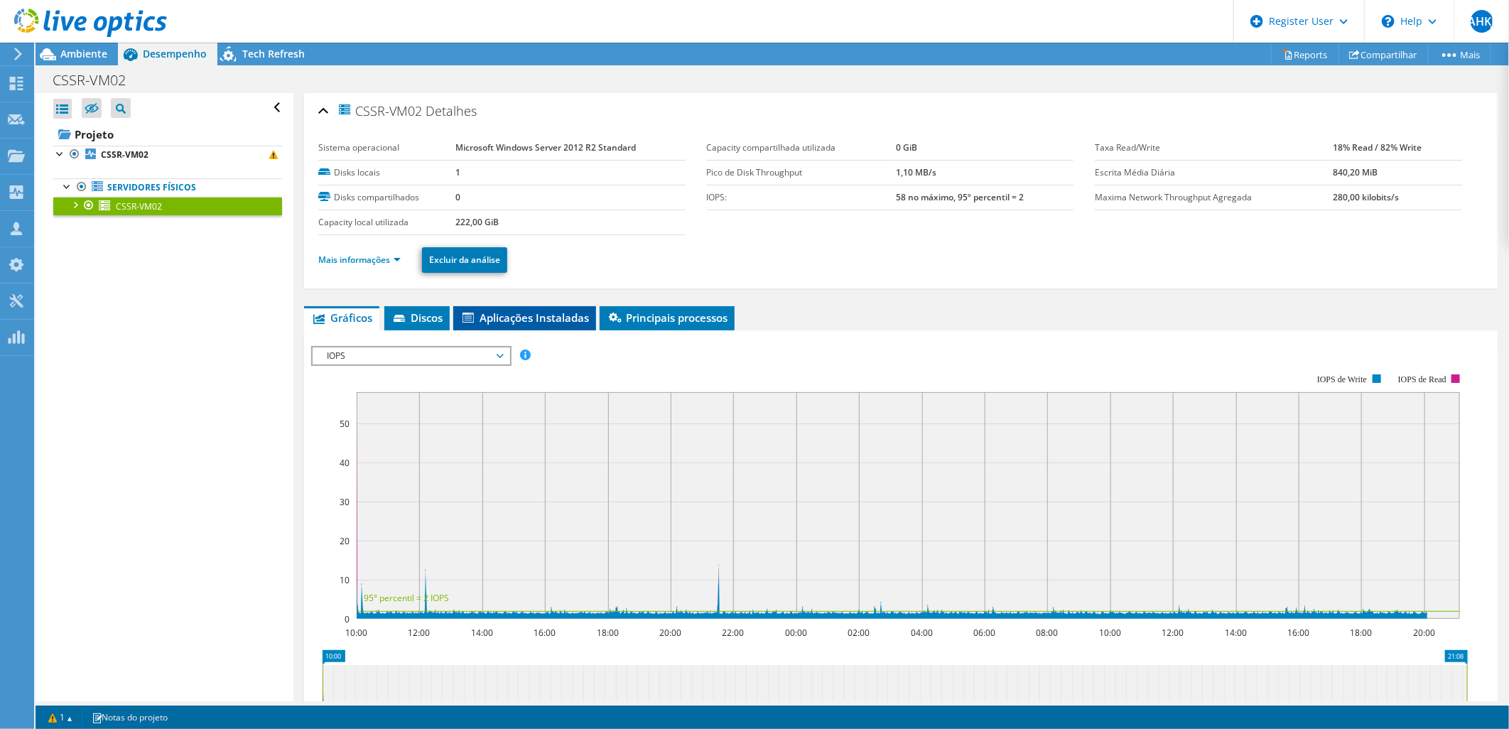
click at [522, 315] on span "Aplicações Instaladas" at bounding box center [524, 317] width 129 height 14
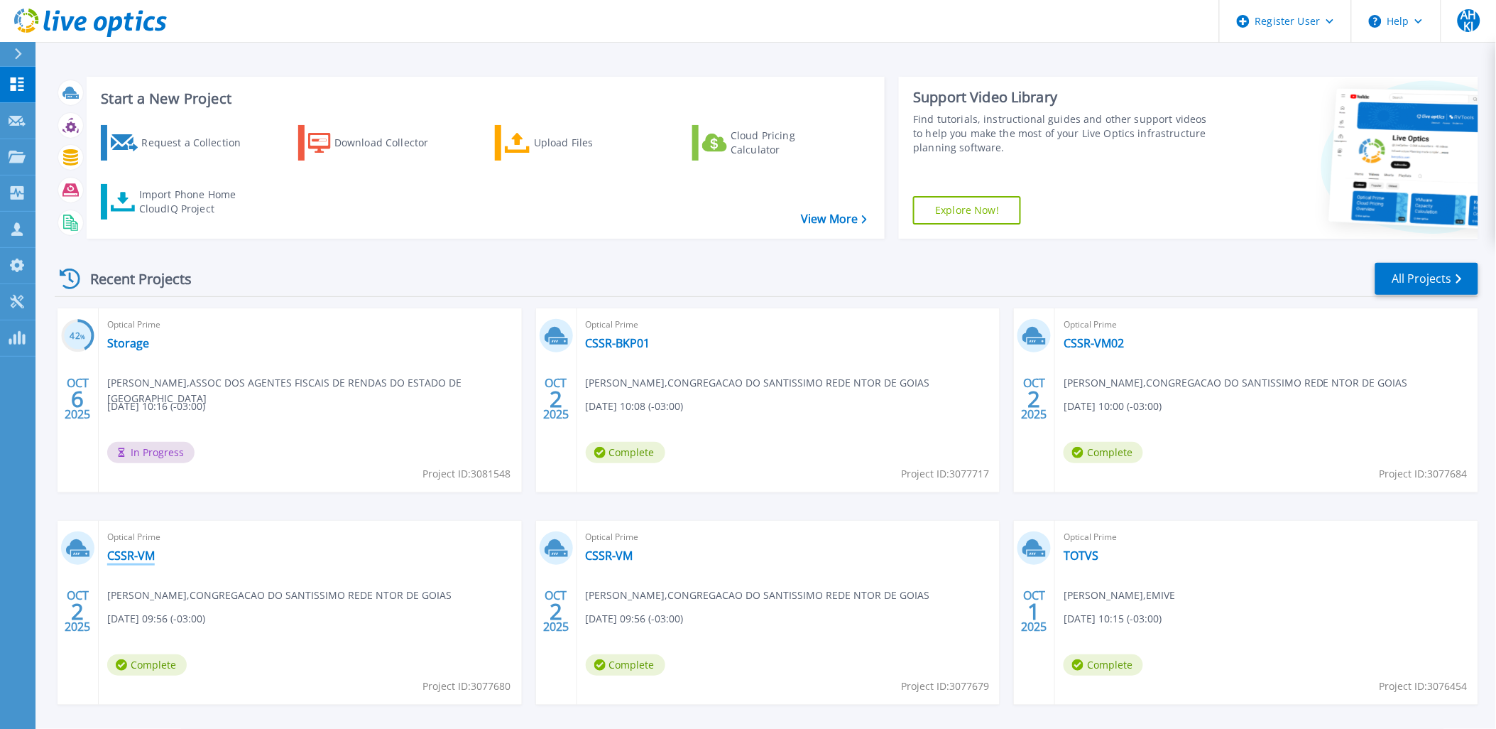
click at [136, 550] on link "CSSR-VM" at bounding box center [131, 555] width 48 height 14
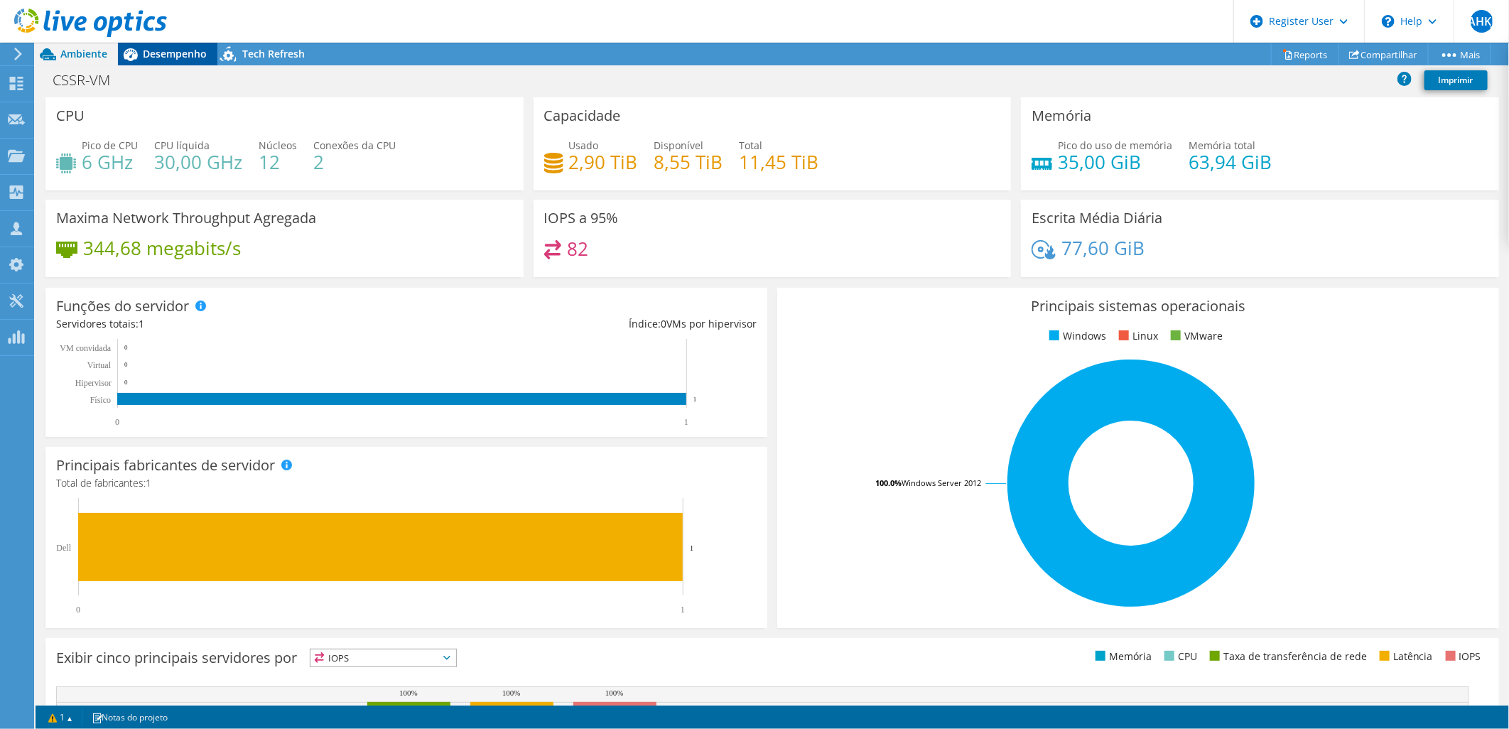
click at [174, 52] on span "Desempenho" at bounding box center [175, 53] width 64 height 13
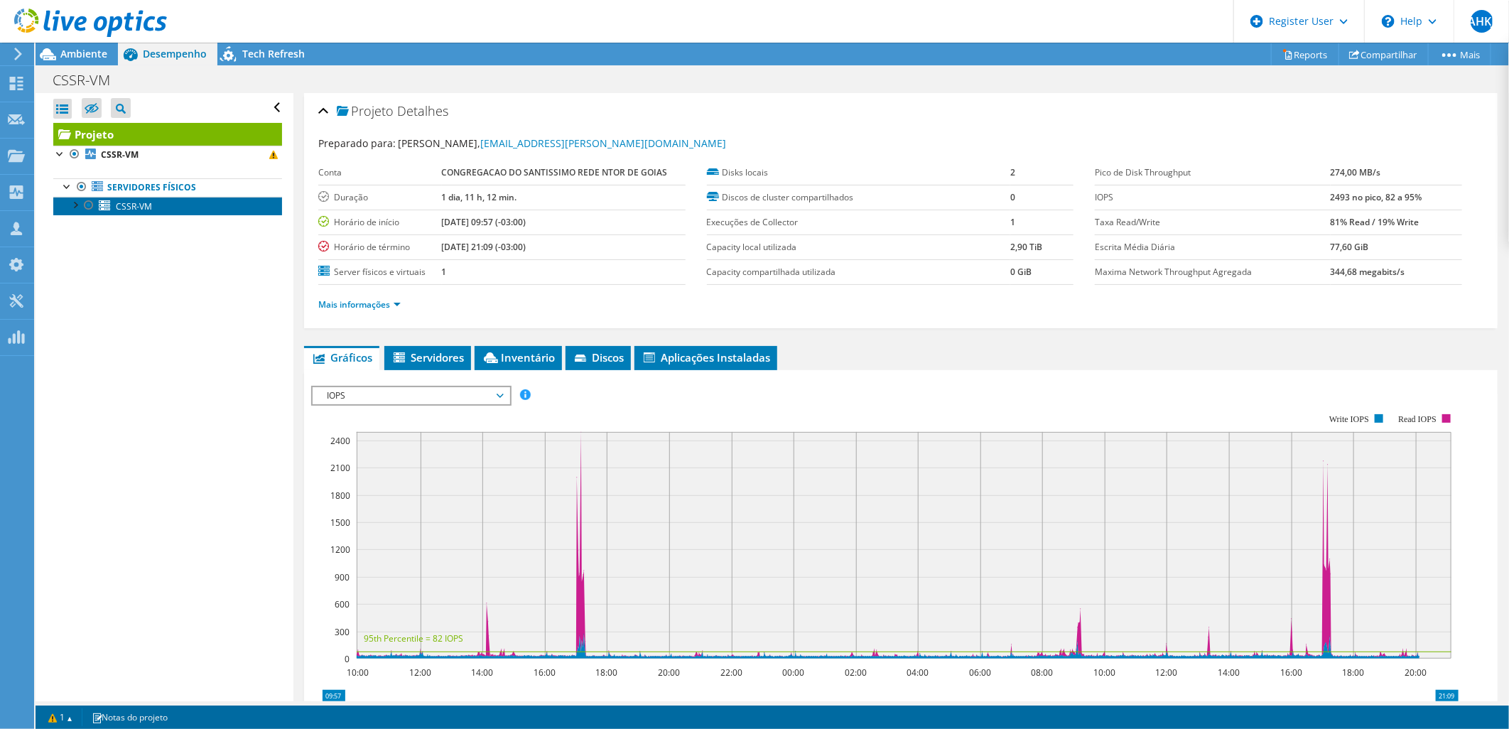
click at [160, 204] on link "CSSR-VM" at bounding box center [167, 206] width 229 height 18
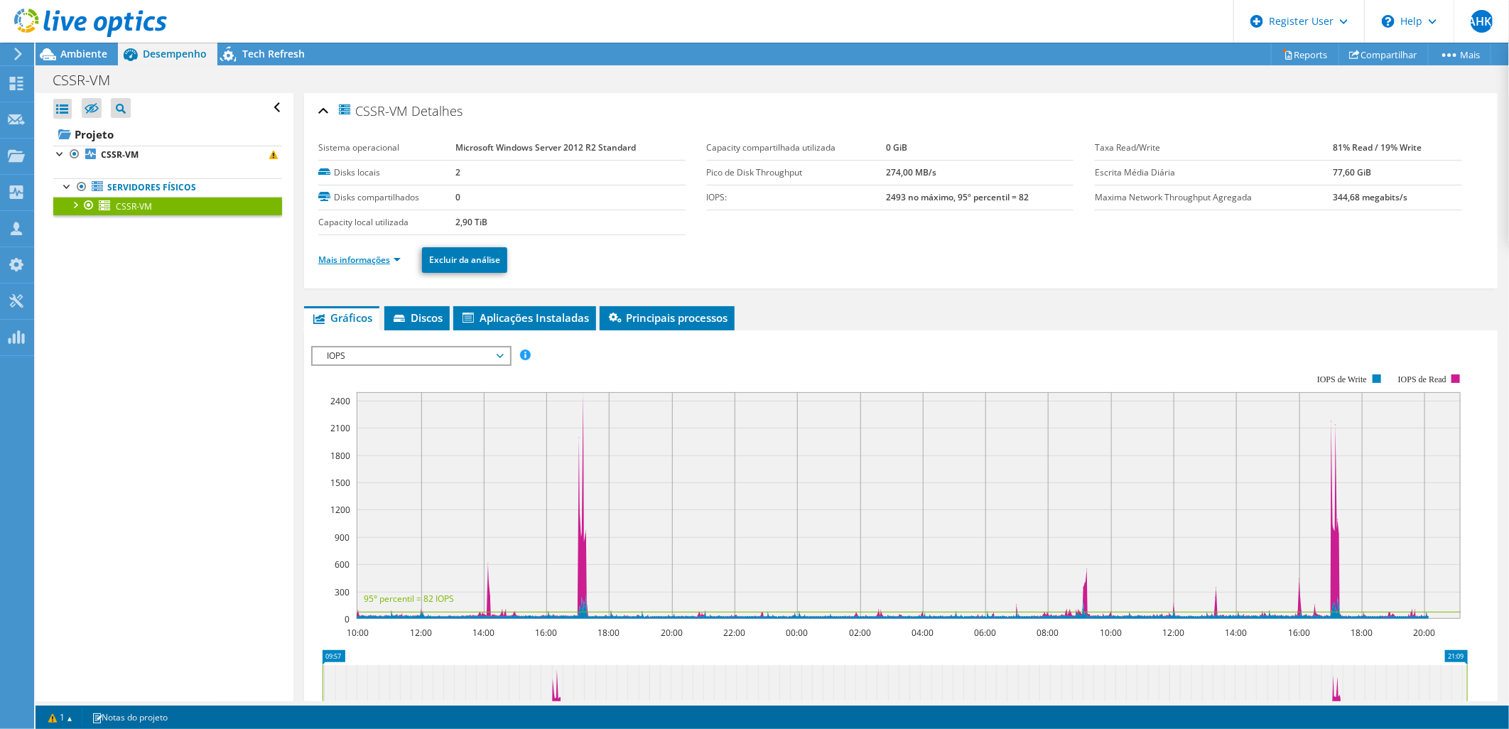
click at [399, 258] on link "Mais informações" at bounding box center [359, 260] width 82 height 12
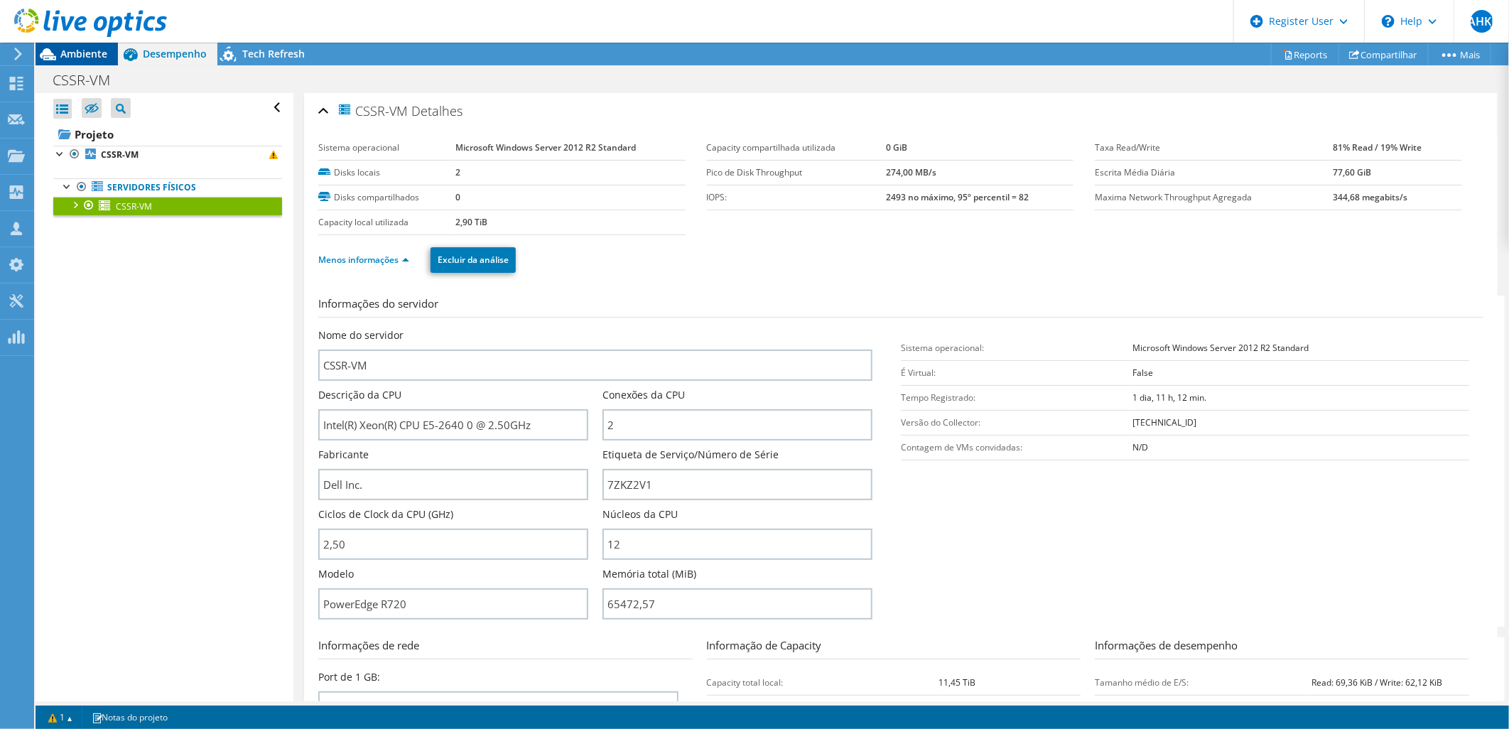
click at [89, 51] on span "Ambiente" at bounding box center [83, 53] width 47 height 13
